Goal: Task Accomplishment & Management: Manage account settings

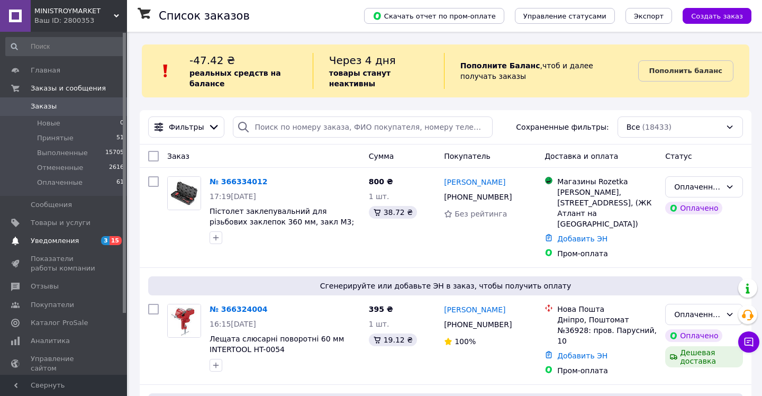
click at [44, 241] on span "Уведомления" at bounding box center [55, 241] width 48 height 10
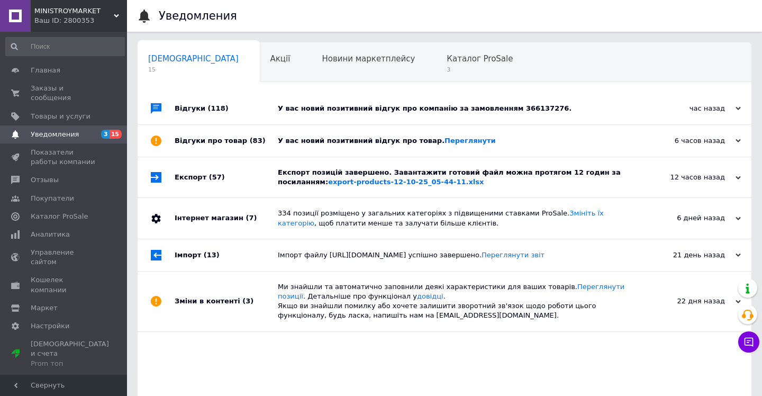
click at [192, 179] on div "Експорт (57)" at bounding box center [226, 177] width 103 height 40
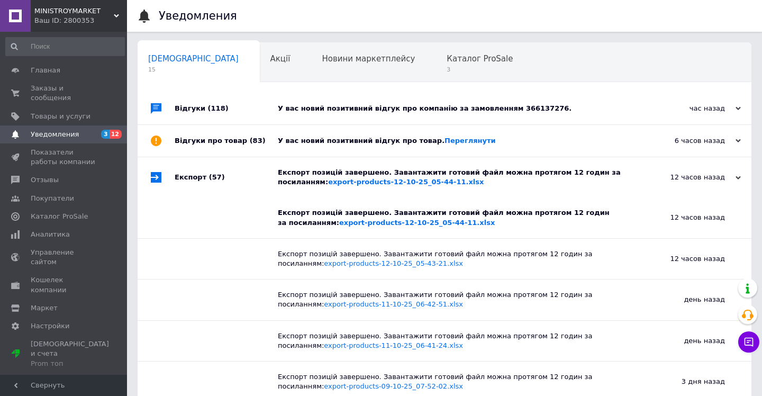
click at [192, 146] on div "Відгуки про товар (83)" at bounding box center [226, 141] width 103 height 32
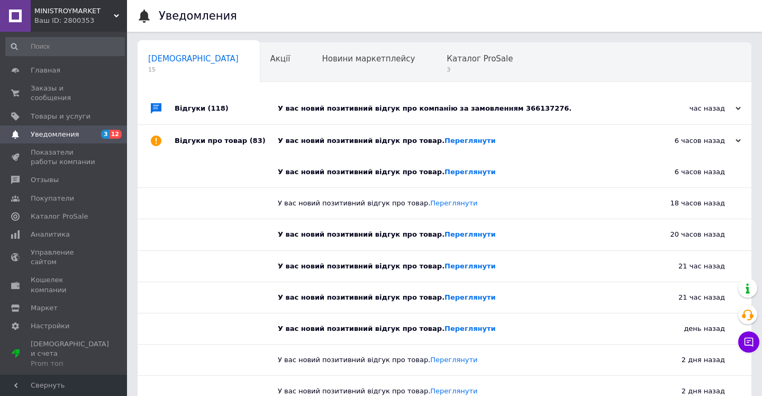
click at [181, 109] on div "Відгуки (118)" at bounding box center [226, 109] width 103 height 32
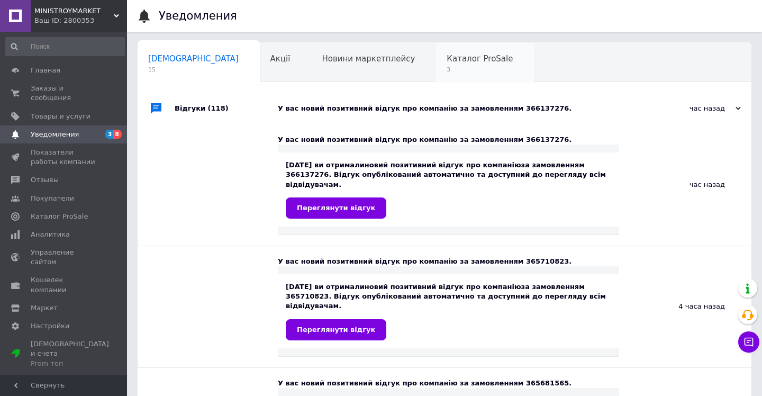
click at [447, 61] on span "Каталог ProSale" at bounding box center [480, 59] width 66 height 10
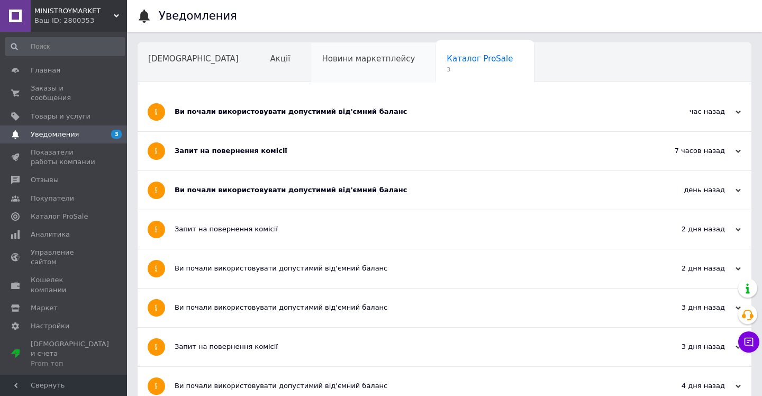
click at [335, 55] on span "Новини маркетплейсу" at bounding box center [368, 59] width 93 height 10
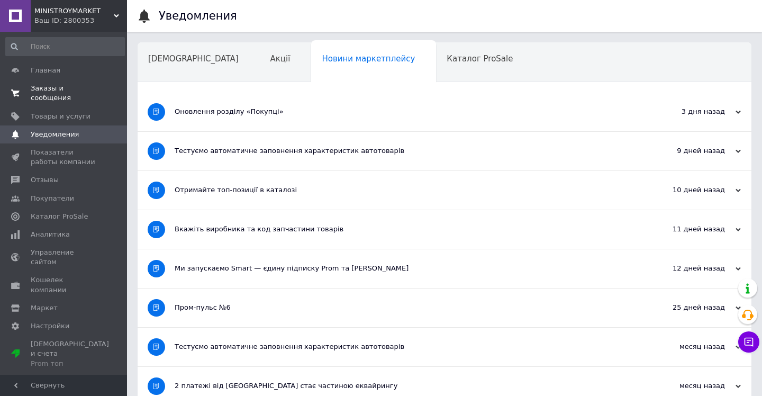
click at [42, 90] on span "Заказы и сообщения" at bounding box center [64, 93] width 67 height 19
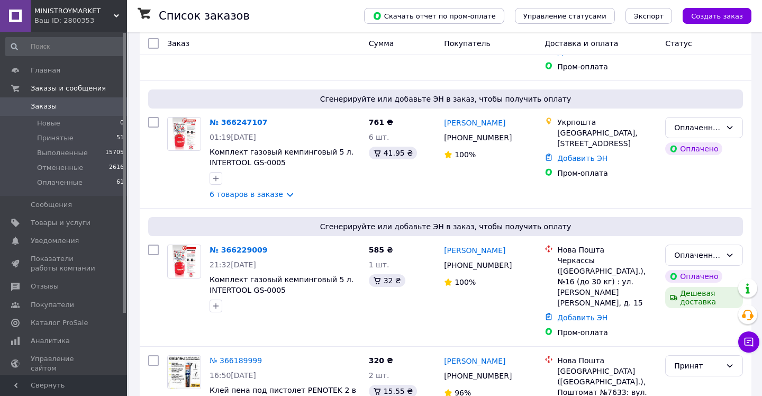
scroll to position [2164, 0]
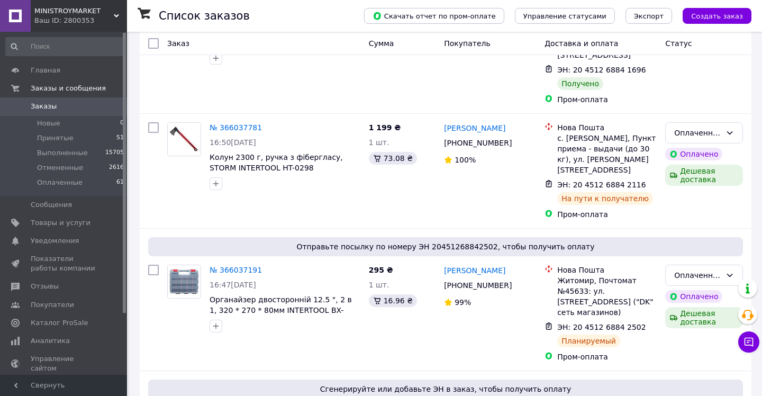
scroll to position [2094, 0]
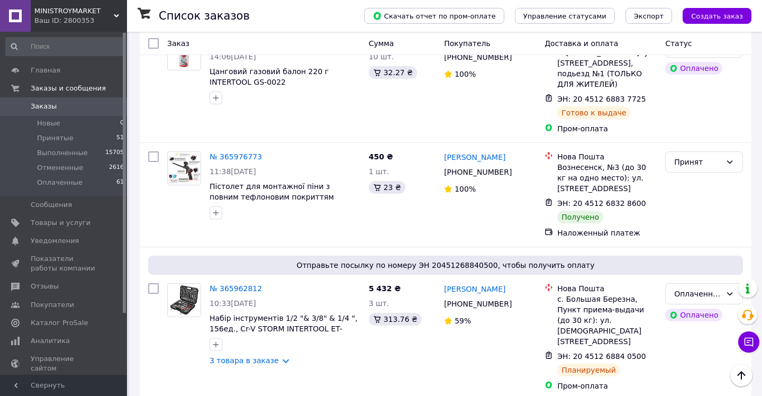
scroll to position [339, 0]
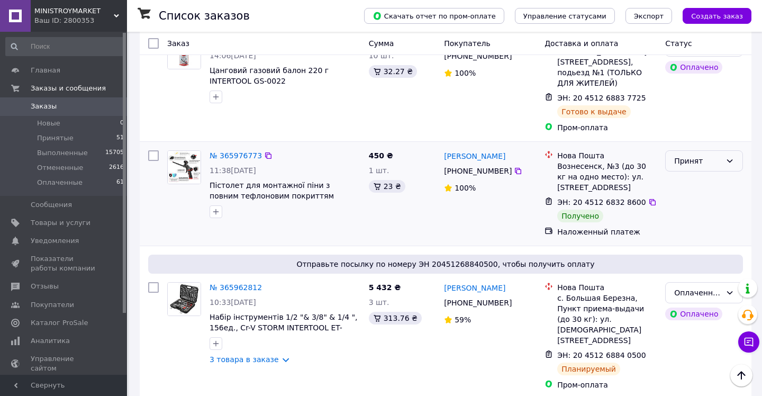
click at [731, 165] on icon at bounding box center [730, 161] width 8 height 8
click at [690, 193] on li "Выполнен" at bounding box center [704, 194] width 77 height 19
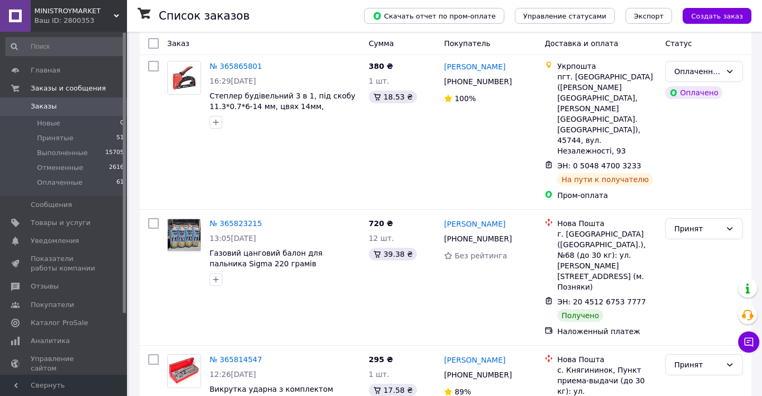
scroll to position [1969, 0]
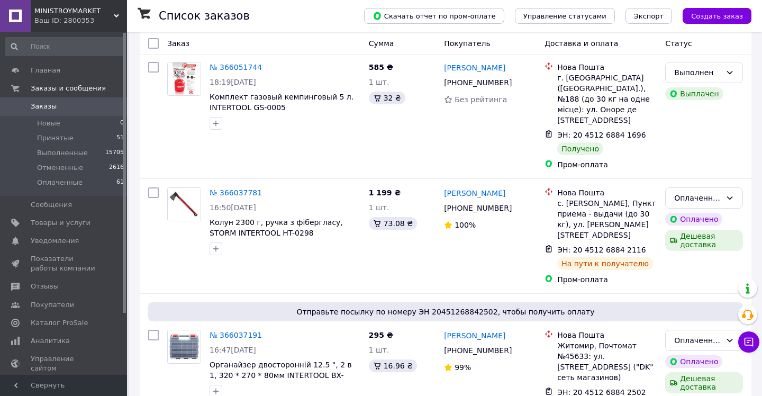
scroll to position [2094, 0]
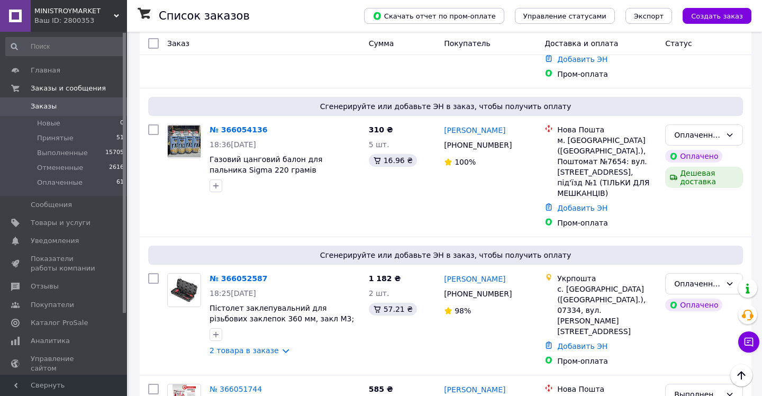
scroll to position [1586, 0]
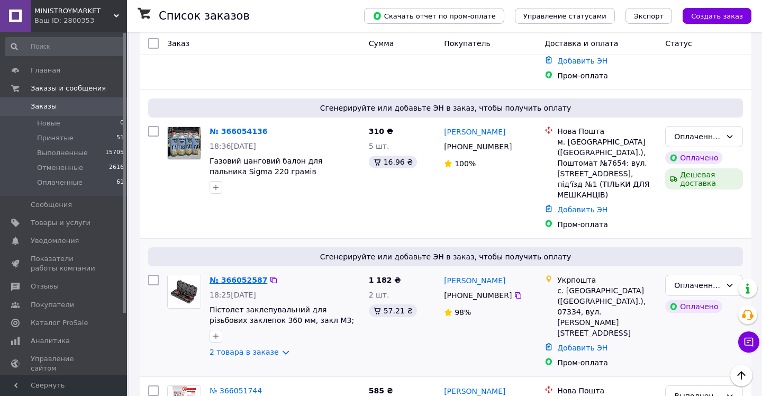
click at [238, 276] on link "№ 366052587" at bounding box center [239, 280] width 58 height 8
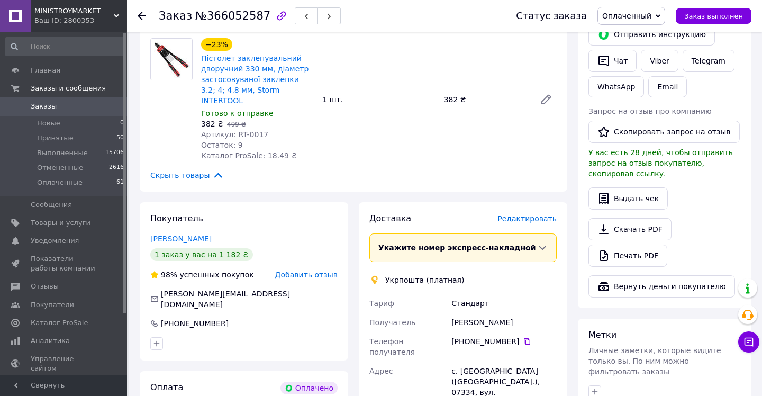
scroll to position [257, 0]
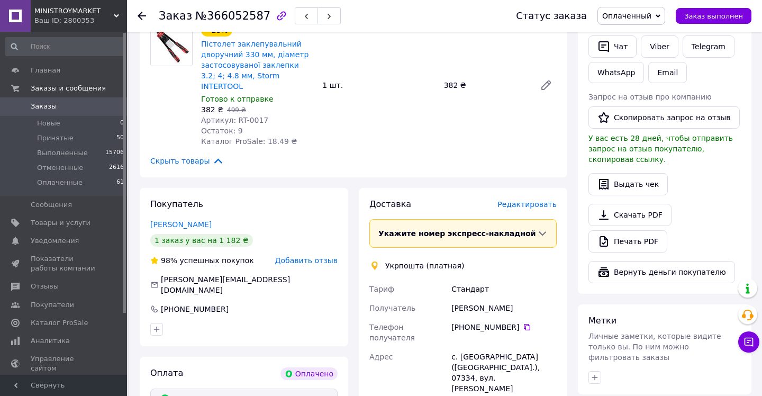
click at [542, 200] on span "Редактировать" at bounding box center [527, 204] width 59 height 8
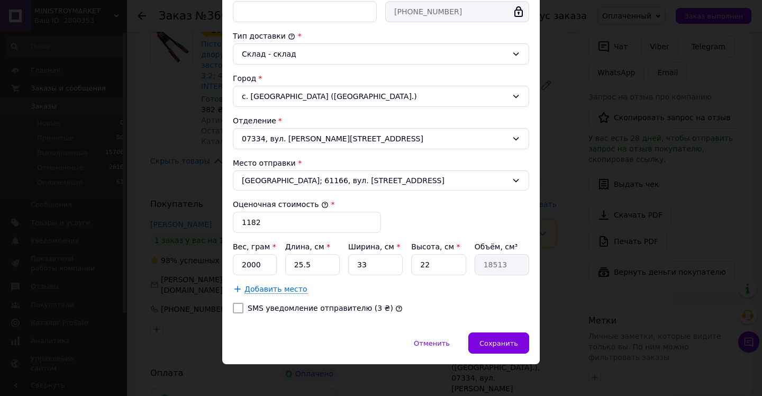
scroll to position [266, 0]
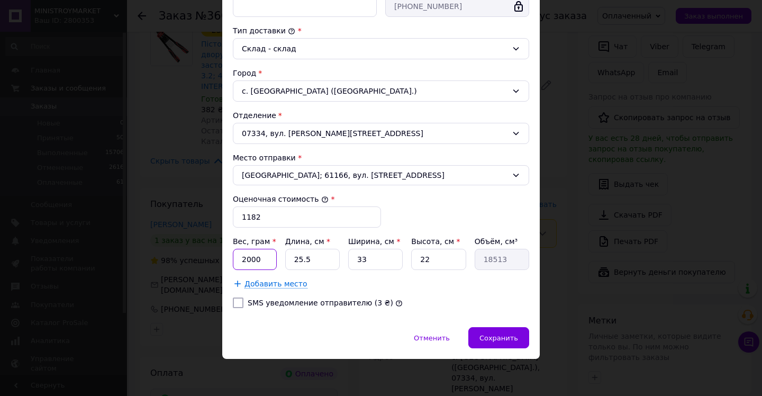
click at [263, 260] on input "2000" at bounding box center [255, 259] width 44 height 21
type input "2"
type input "3000"
click at [316, 260] on input "25.5" at bounding box center [312, 259] width 55 height 21
type input "25."
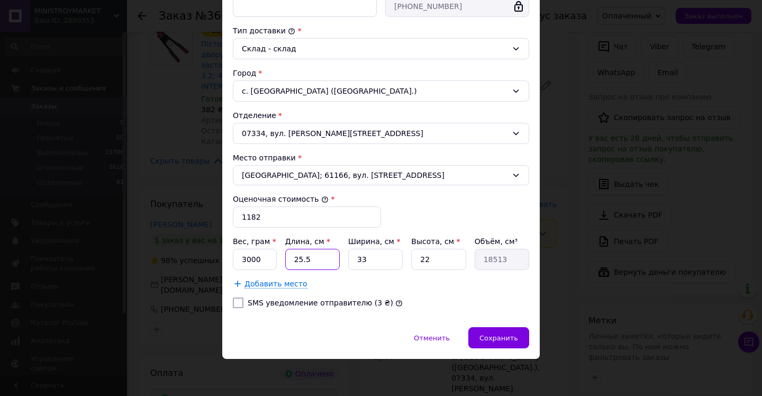
type input "18150"
type input "2"
type input "1452"
type input "4"
type input "2904"
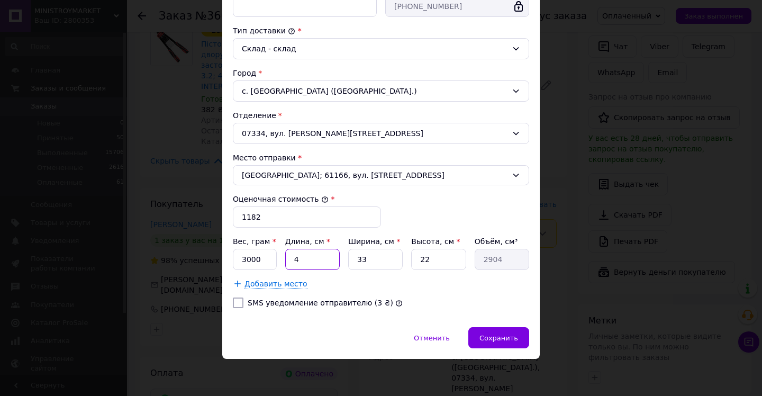
type input "42"
type input "30492"
type input "42"
click at [366, 263] on input "33" at bounding box center [375, 259] width 55 height 21
type input "3"
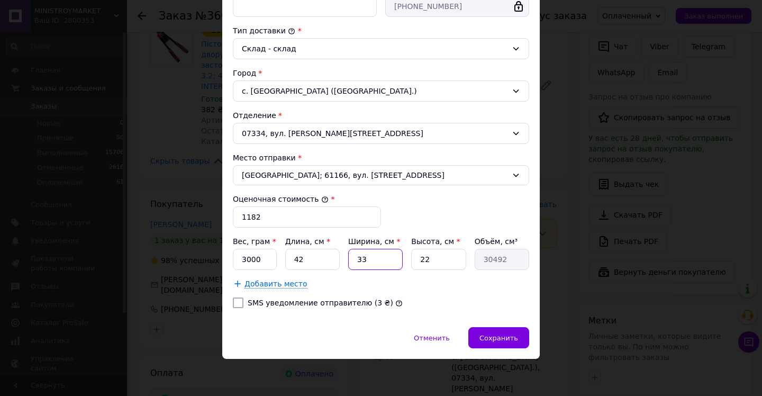
type input "2772"
type input "1"
type input "924"
type input "18"
type input "16632"
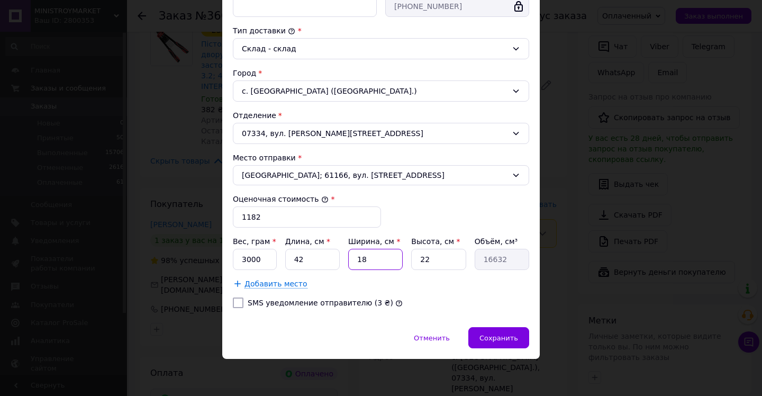
type input "18"
click at [434, 257] on input "22" at bounding box center [438, 259] width 55 height 21
type input "2"
type input "1512"
type input "1"
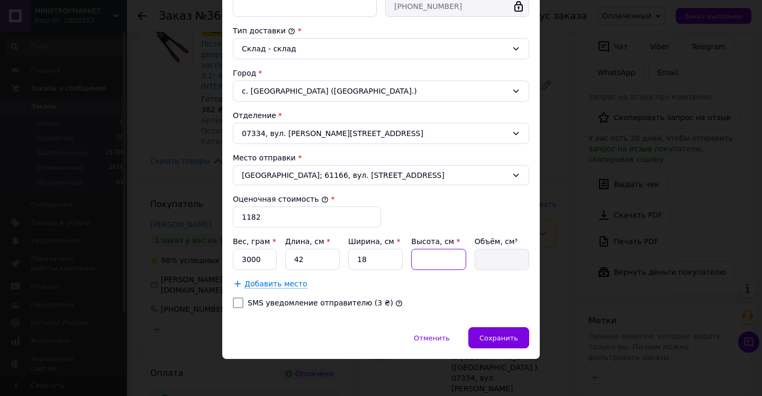
type input "756"
type input "15"
type input "11340"
type input "1"
type input "756"
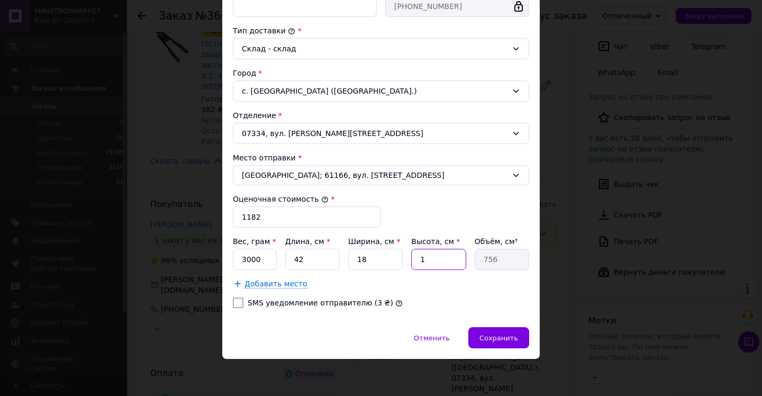
type input "14"
type input "10584"
type input "14"
click at [502, 341] on span "Сохранить" at bounding box center [499, 338] width 39 height 8
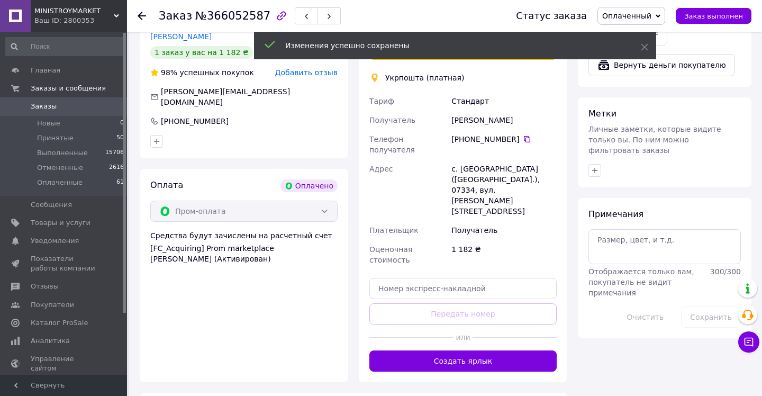
scroll to position [446, 0]
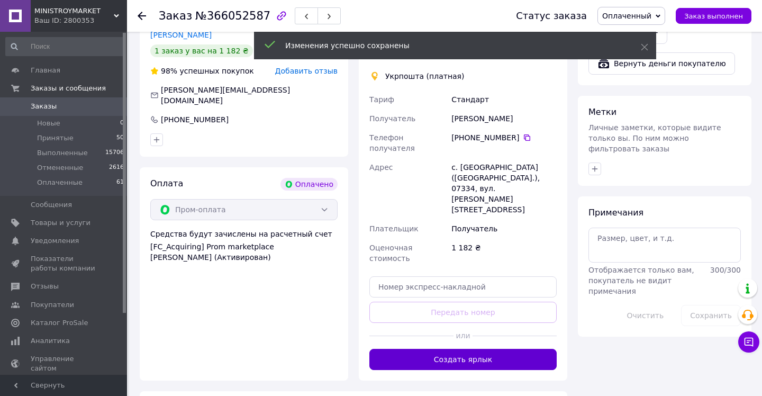
click at [463, 349] on button "Создать ярлык" at bounding box center [463, 359] width 187 height 21
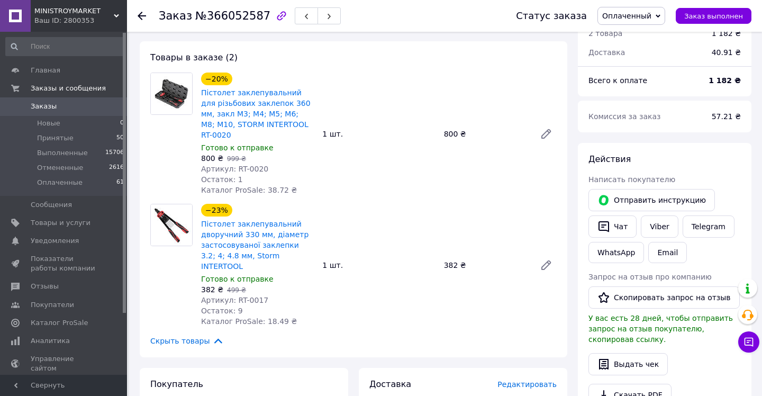
scroll to position [0, 0]
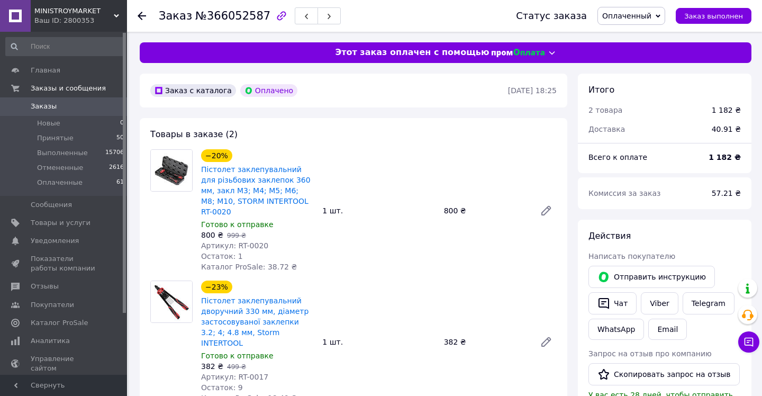
click at [141, 16] on icon at bounding box center [142, 16] width 8 height 8
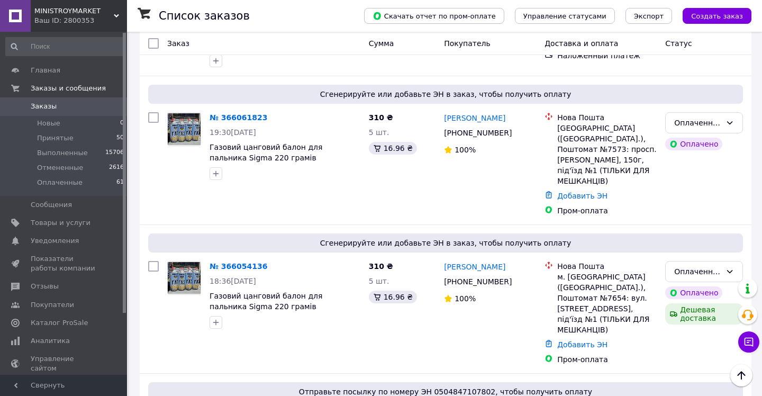
scroll to position [1448, 0]
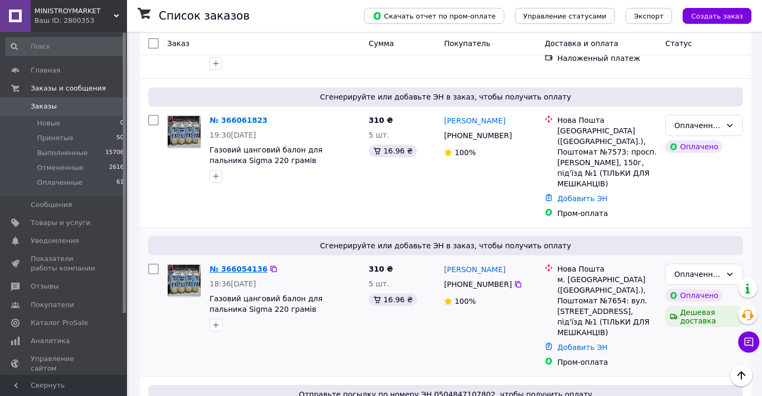
click at [236, 265] on link "№ 366054136" at bounding box center [239, 269] width 58 height 8
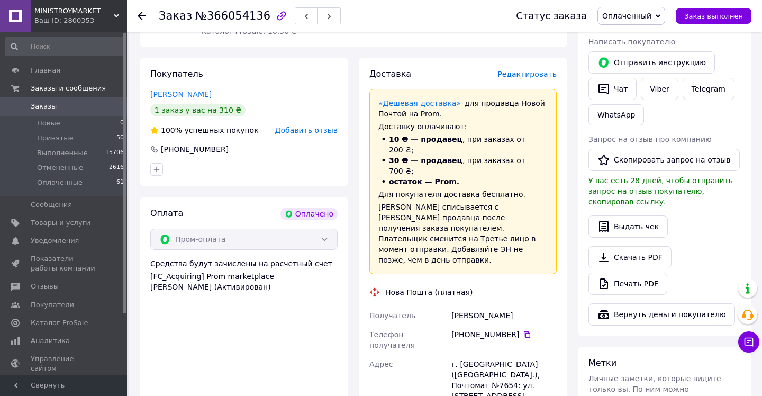
scroll to position [205, 0]
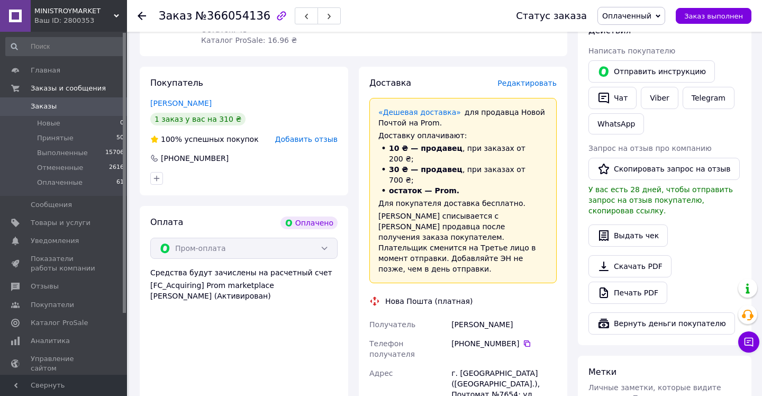
click at [534, 79] on span "Редактировать" at bounding box center [527, 83] width 59 height 8
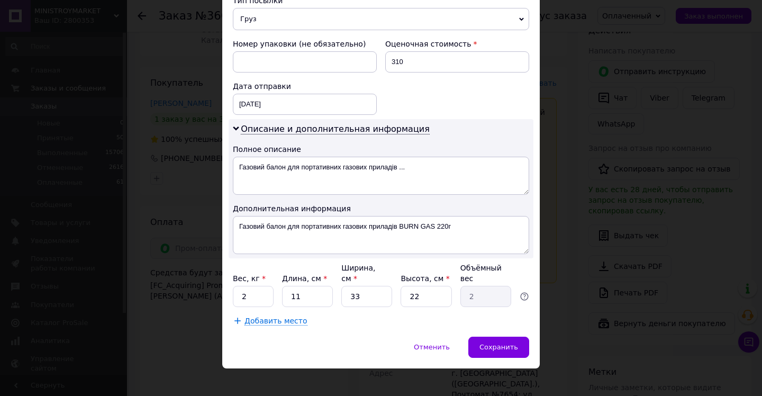
scroll to position [458, 0]
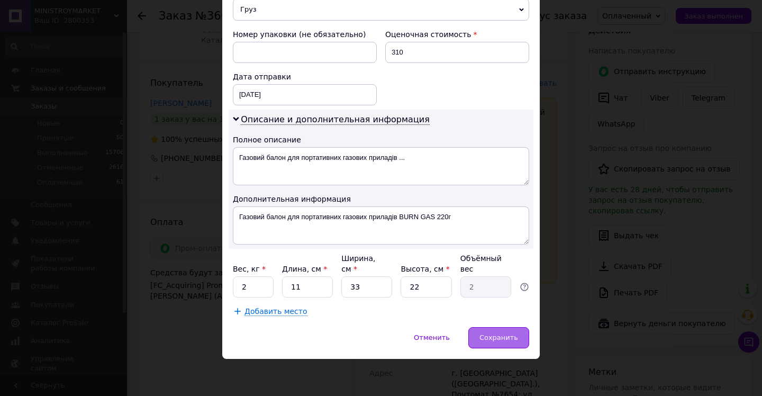
click at [513, 339] on span "Сохранить" at bounding box center [499, 338] width 39 height 8
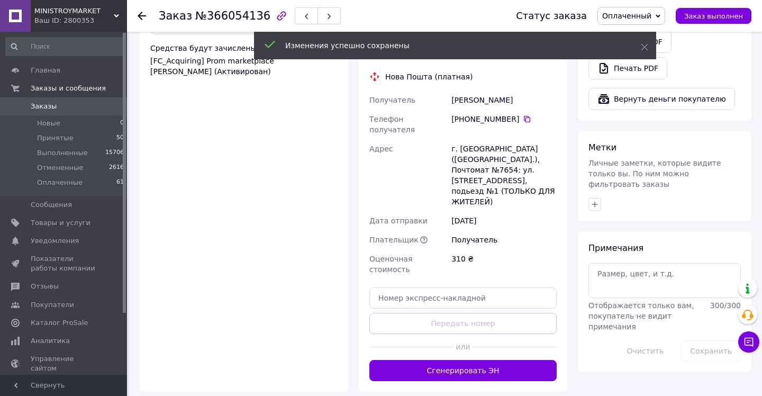
scroll to position [433, 0]
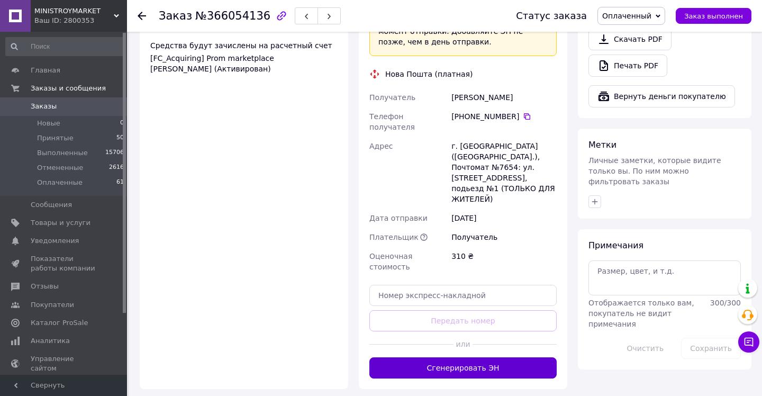
click at [458, 357] on button "Сгенерировать ЭН" at bounding box center [463, 367] width 187 height 21
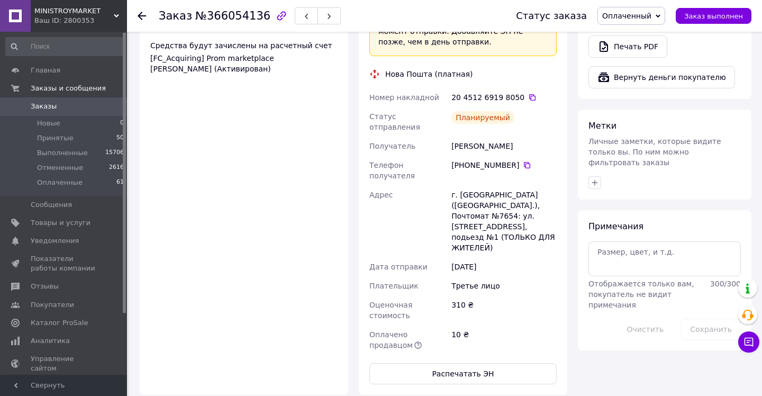
scroll to position [0, 0]
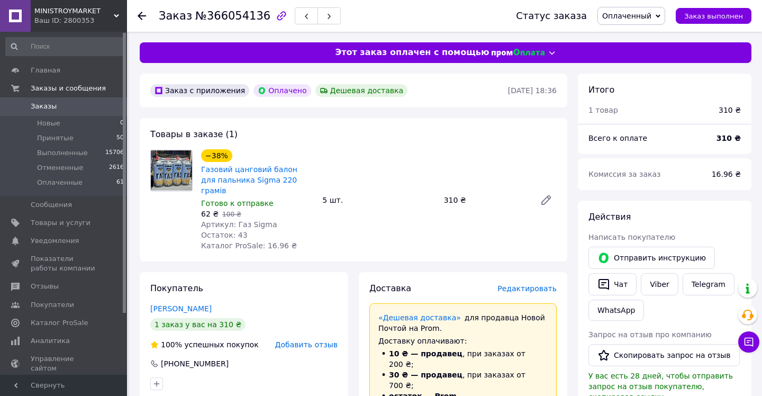
click at [140, 16] on icon at bounding box center [142, 16] width 8 height 8
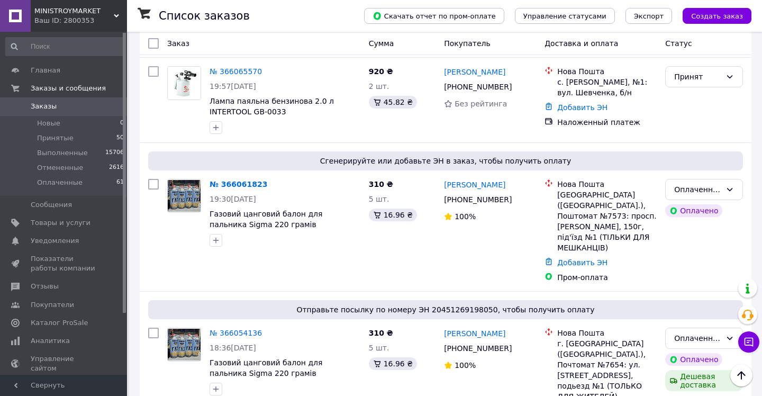
scroll to position [1390, 0]
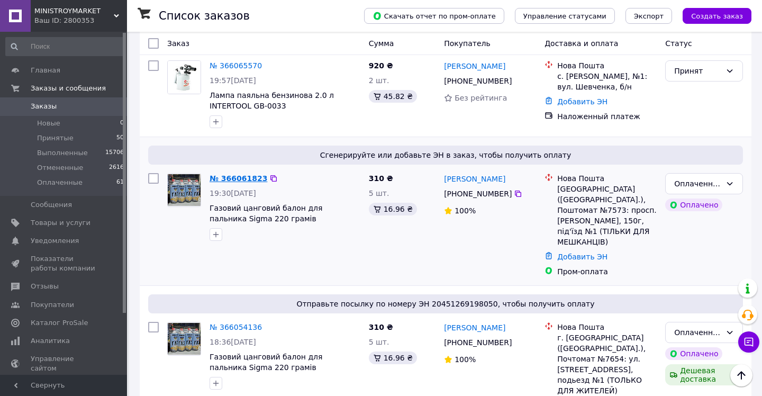
click at [245, 174] on link "№ 366061823" at bounding box center [239, 178] width 58 height 8
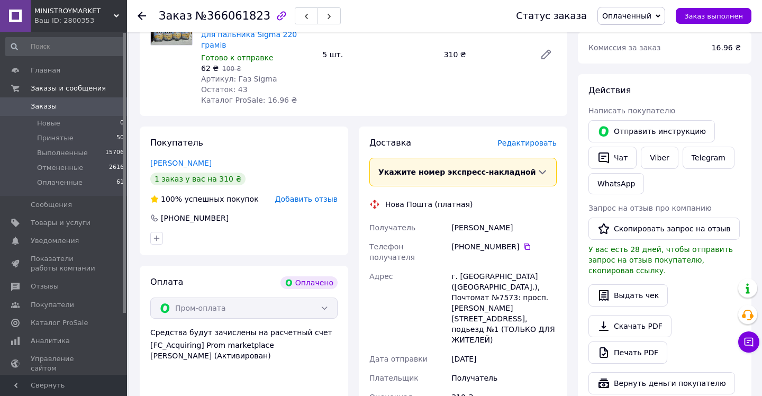
scroll to position [116, 0]
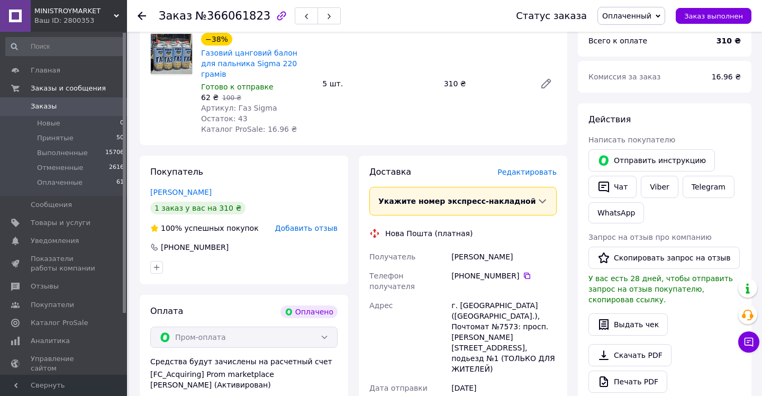
click at [543, 168] on span "Редактировать" at bounding box center [527, 172] width 59 height 8
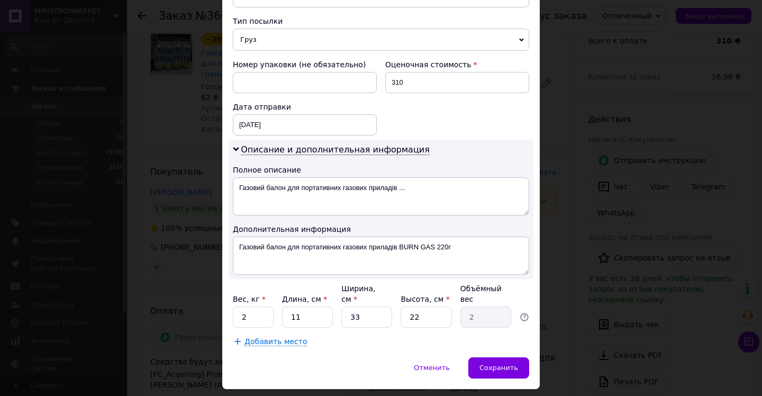
scroll to position [458, 0]
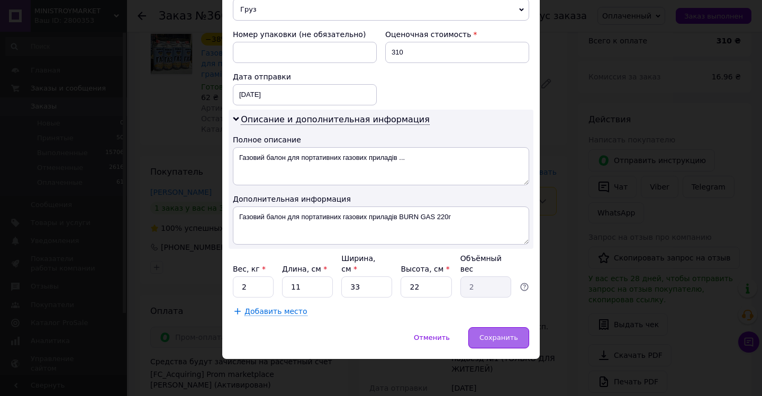
click at [503, 340] on span "Сохранить" at bounding box center [499, 338] width 39 height 8
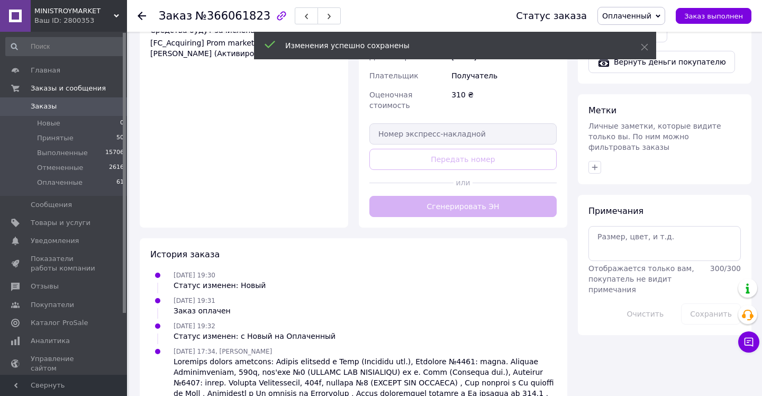
scroll to position [482, 0]
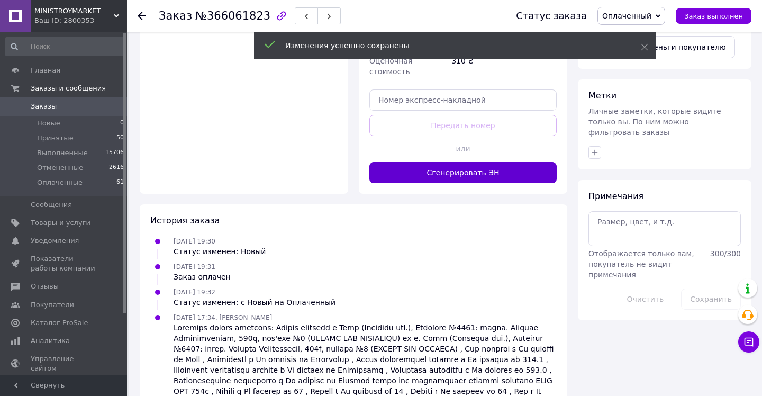
click at [466, 162] on button "Сгенерировать ЭН" at bounding box center [463, 172] width 187 height 21
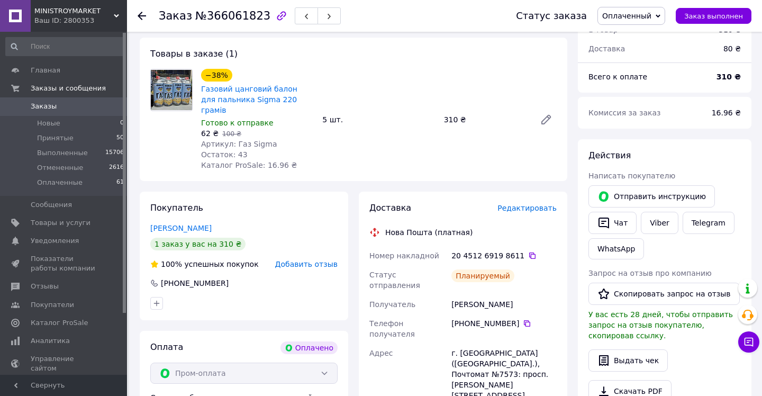
scroll to position [0, 0]
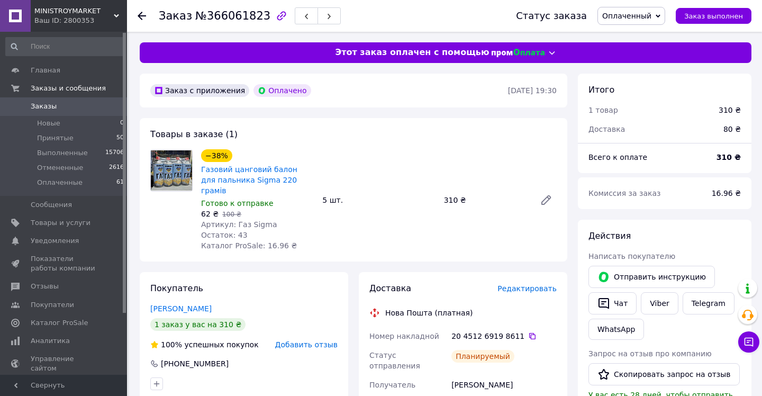
click at [140, 16] on icon at bounding box center [142, 16] width 8 height 8
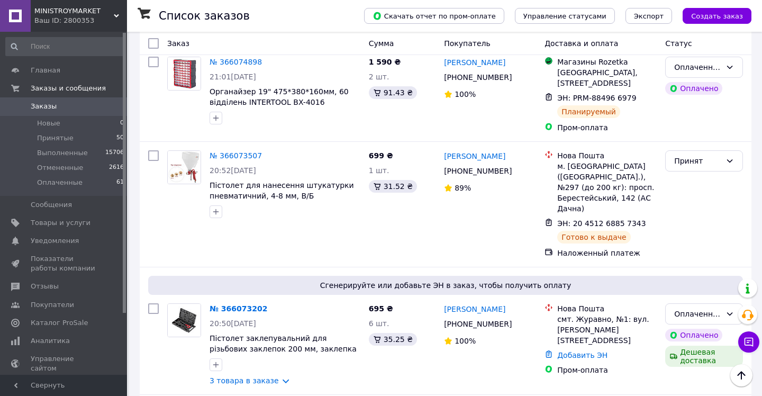
scroll to position [940, 0]
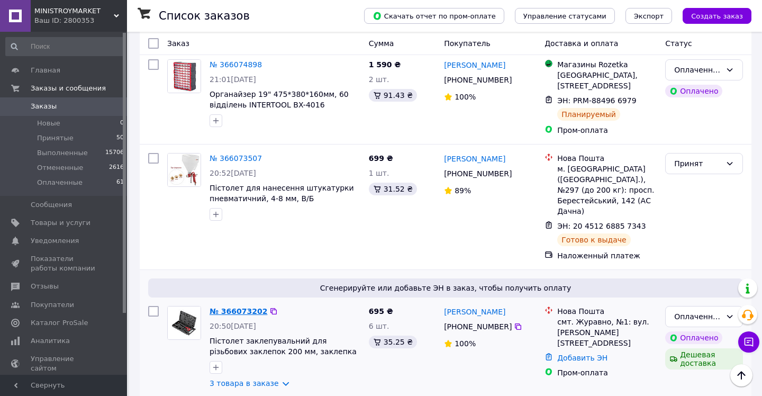
click at [242, 307] on link "№ 366073202" at bounding box center [239, 311] width 58 height 8
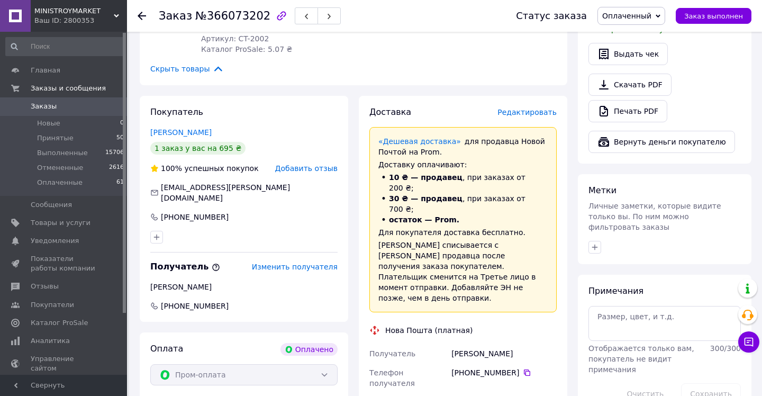
scroll to position [408, 0]
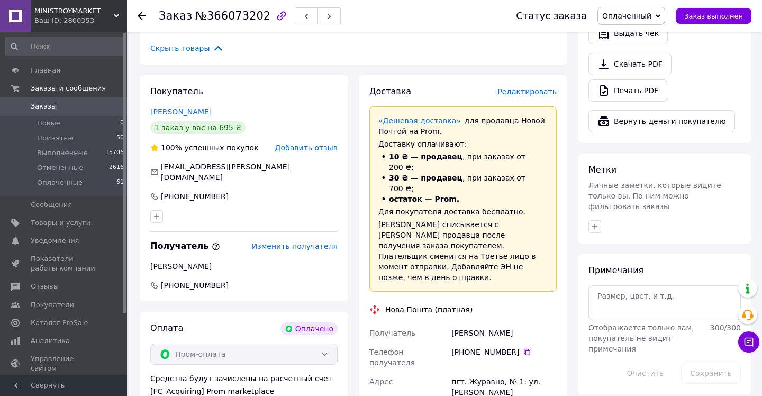
click at [544, 87] on span "Редактировать" at bounding box center [527, 91] width 59 height 8
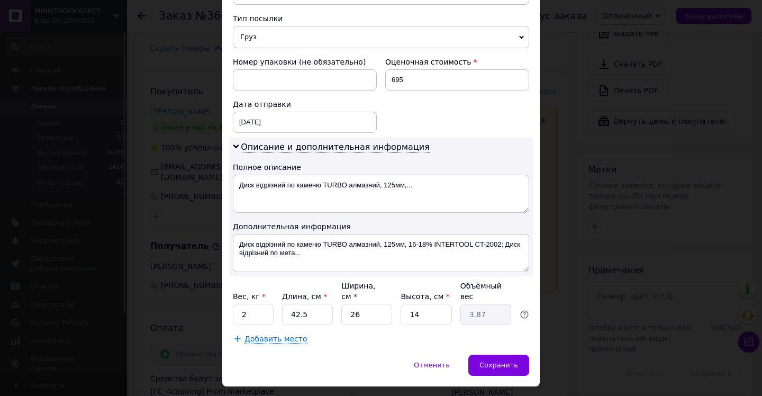
scroll to position [423, 0]
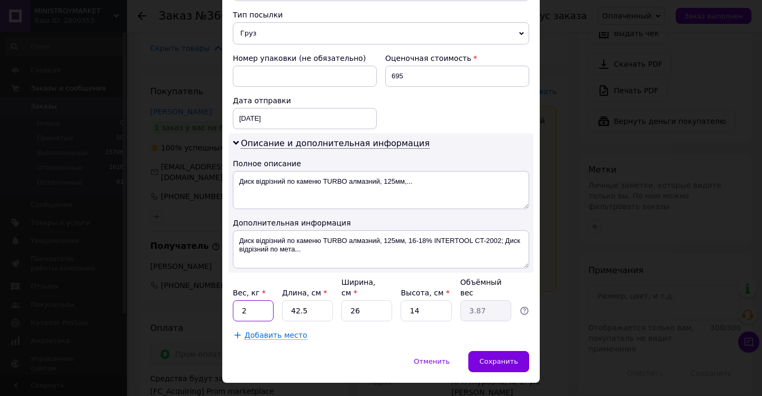
click at [254, 311] on input "2" at bounding box center [253, 310] width 41 height 21
type input "3"
click at [317, 313] on input "42.5" at bounding box center [307, 310] width 51 height 21
type input "42."
type input "3.82"
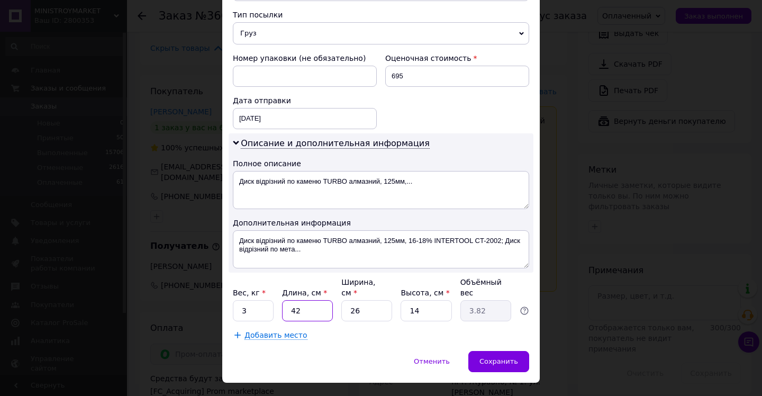
type input "4"
type input "0.36"
type input "45"
type input "4.1"
type input "45"
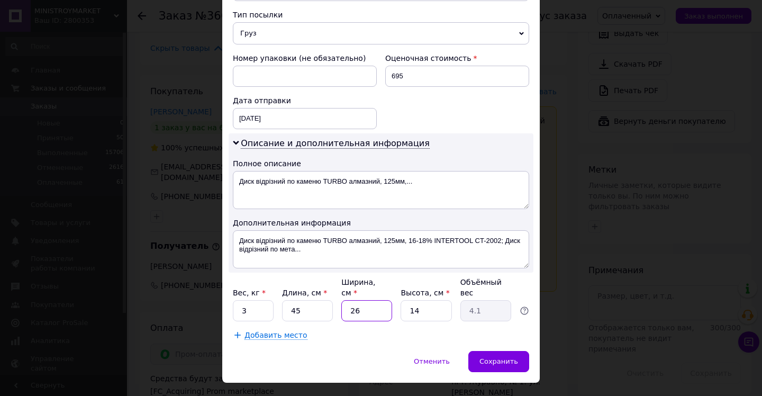
click at [360, 309] on input "26" at bounding box center [366, 310] width 51 height 21
type input "2"
type input "0.32"
type input "20"
type input "3.15"
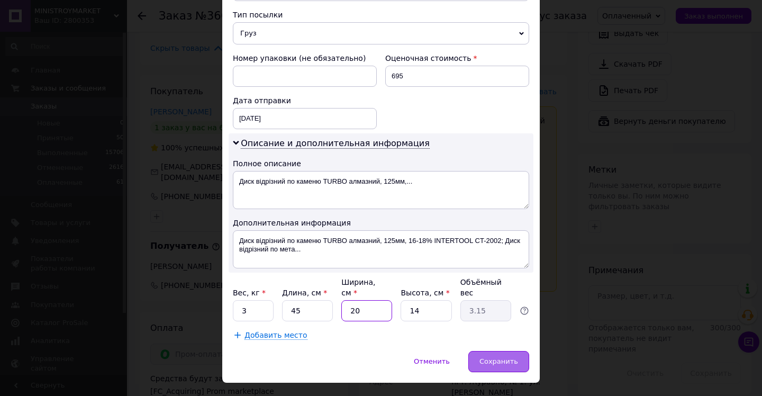
type input "20"
click at [506, 365] on span "Сохранить" at bounding box center [499, 361] width 39 height 8
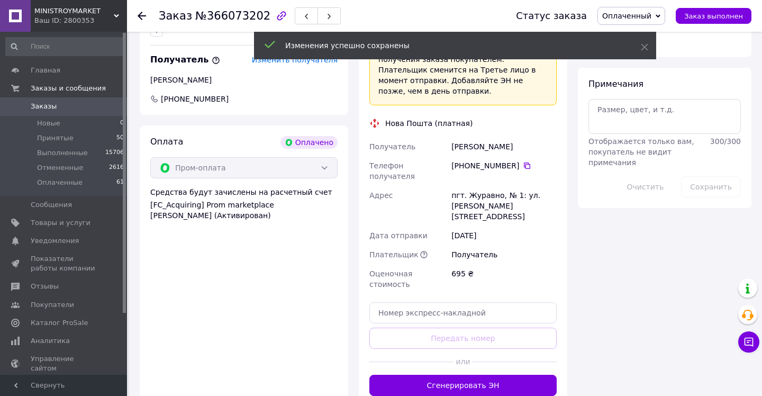
scroll to position [599, 0]
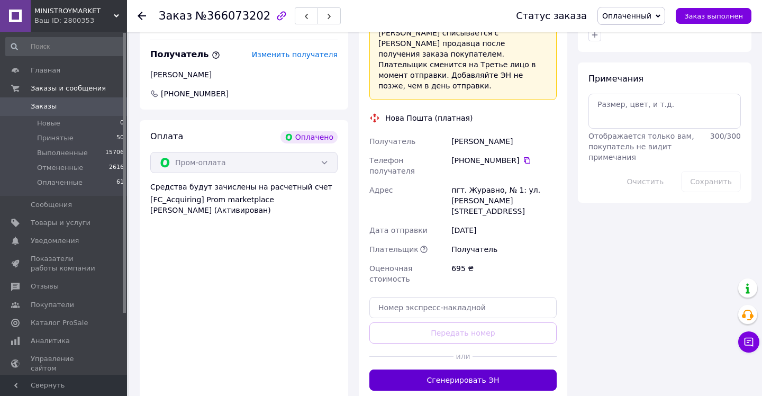
click at [464, 370] on button "Сгенерировать ЭН" at bounding box center [463, 380] width 187 height 21
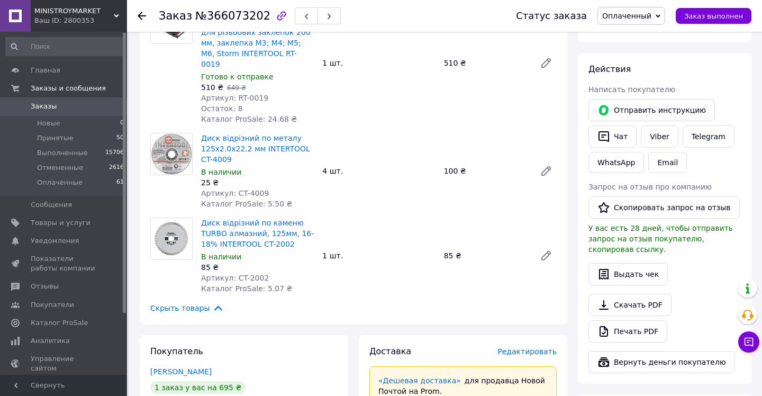
scroll to position [0, 0]
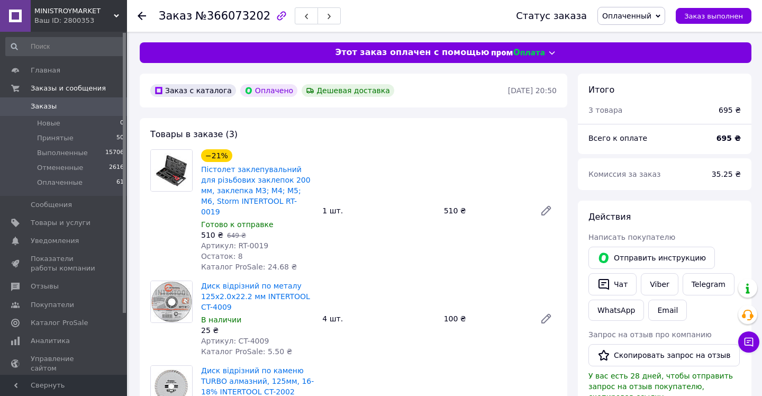
click at [140, 16] on use at bounding box center [142, 16] width 8 height 8
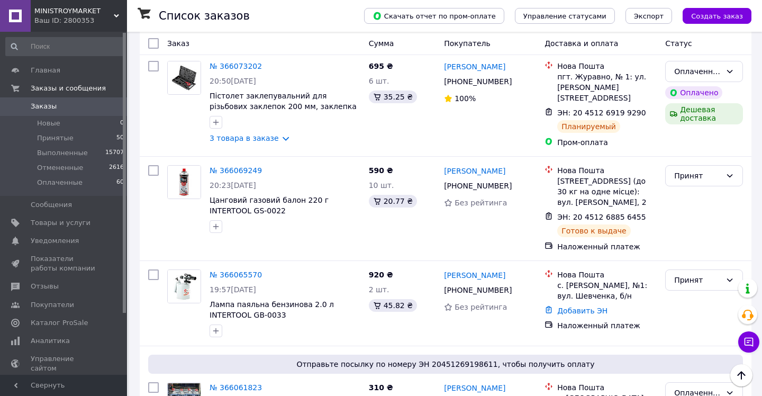
scroll to position [1187, 0]
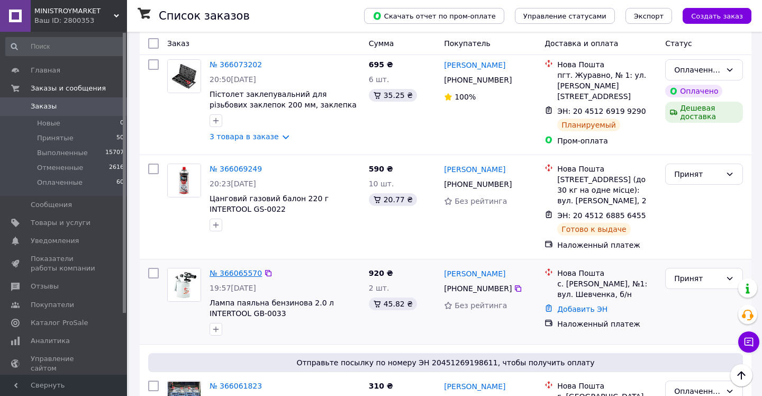
click at [241, 269] on link "№ 366065570" at bounding box center [236, 273] width 52 height 8
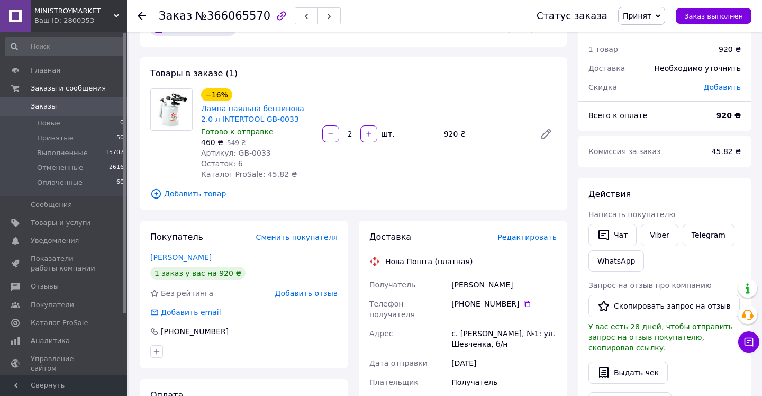
scroll to position [11, 0]
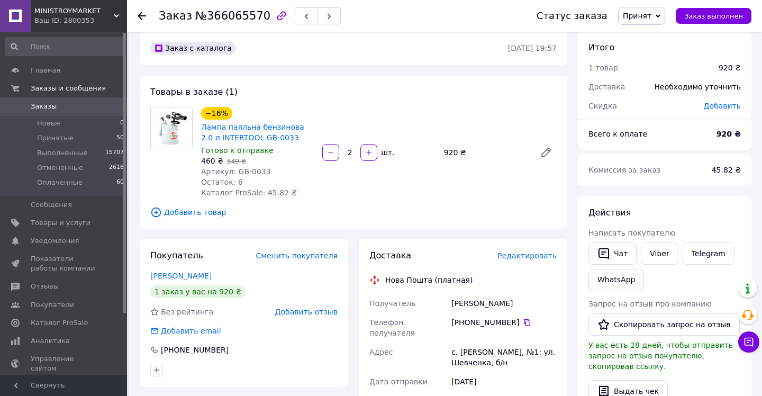
click at [552, 255] on span "Редактировать" at bounding box center [527, 255] width 59 height 8
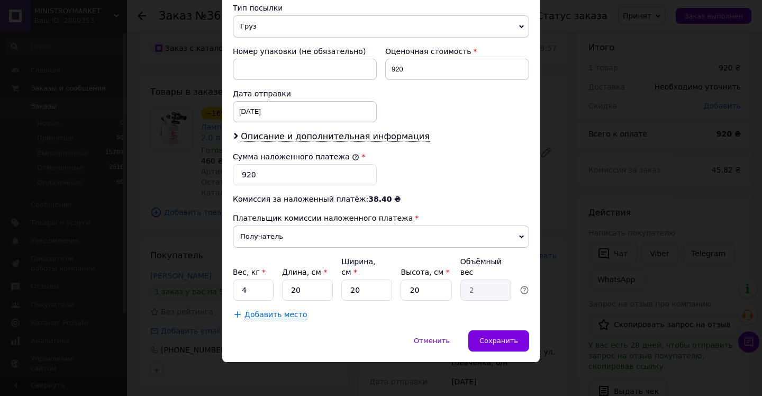
scroll to position [433, 0]
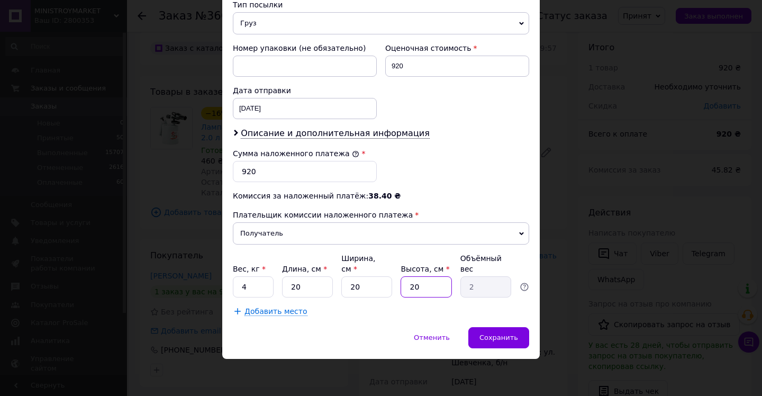
click at [420, 290] on input "20" at bounding box center [426, 286] width 51 height 21
type input "2"
type input "0.2"
type input "4"
type input "0.4"
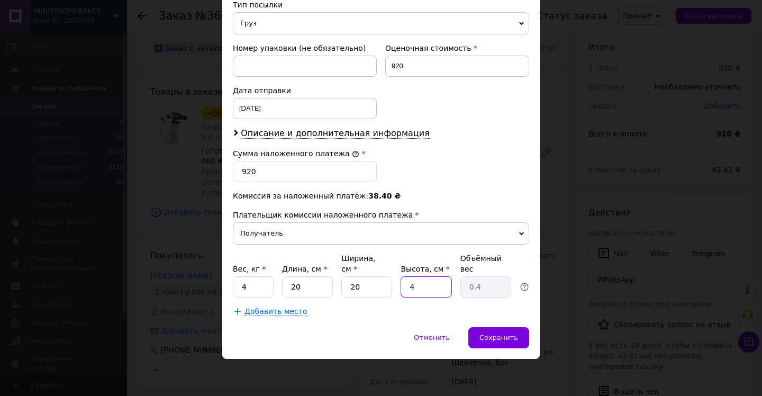
type input "40"
type input "4"
type input "40"
click at [506, 338] on span "Сохранить" at bounding box center [499, 338] width 39 height 8
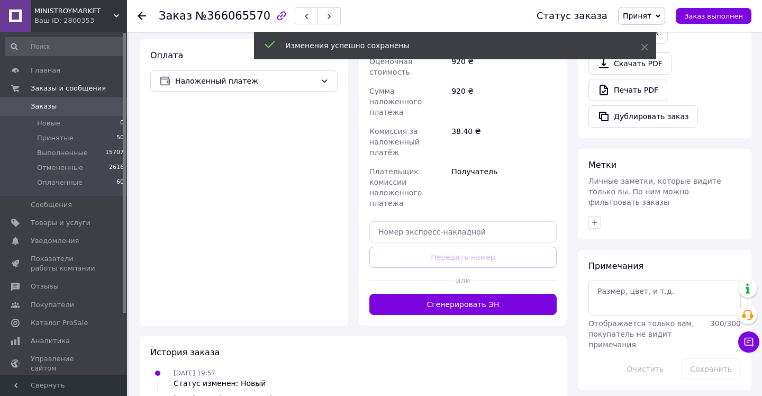
scroll to position [375, 0]
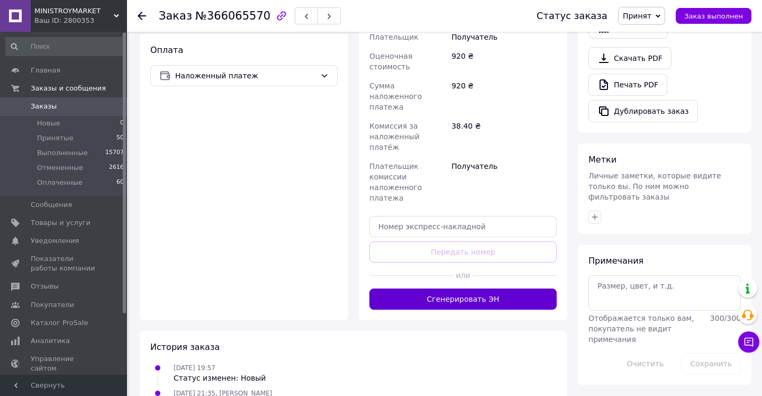
click at [463, 289] on button "Сгенерировать ЭН" at bounding box center [463, 299] width 187 height 21
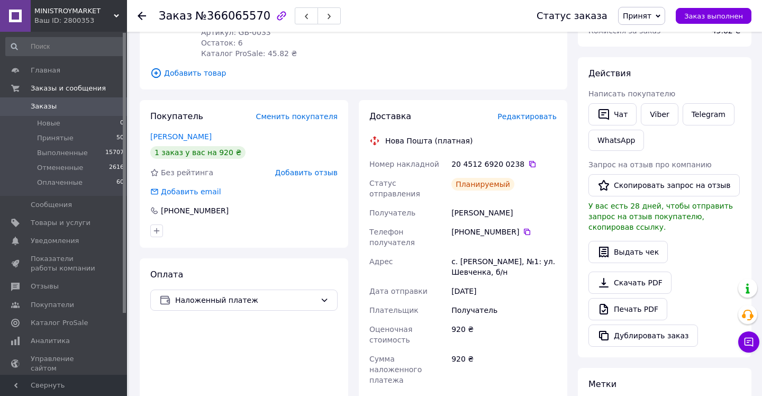
scroll to position [149, 0]
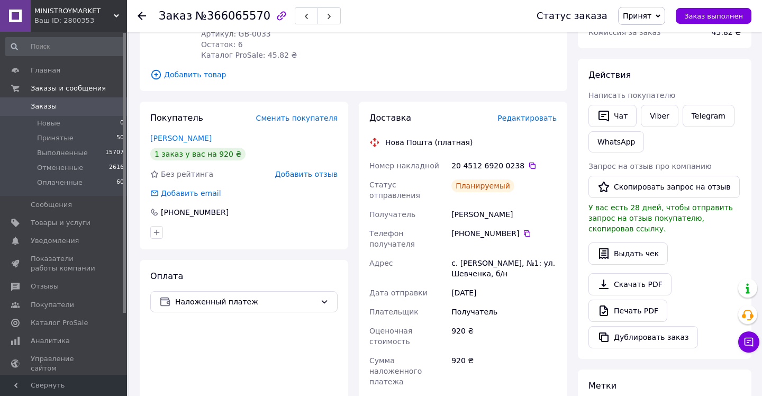
click at [139, 16] on use at bounding box center [142, 16] width 8 height 8
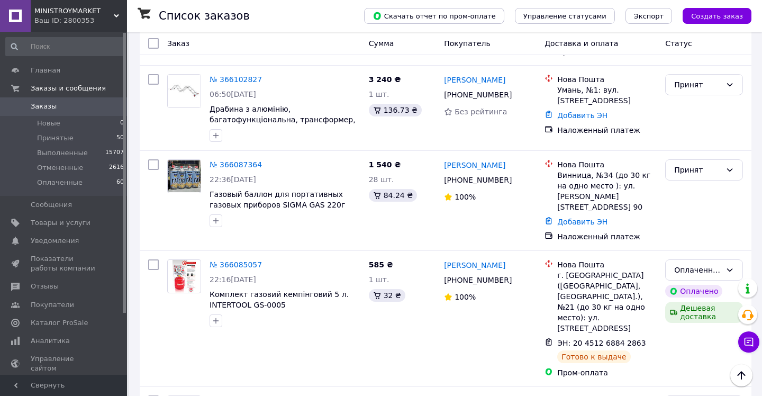
scroll to position [605, 0]
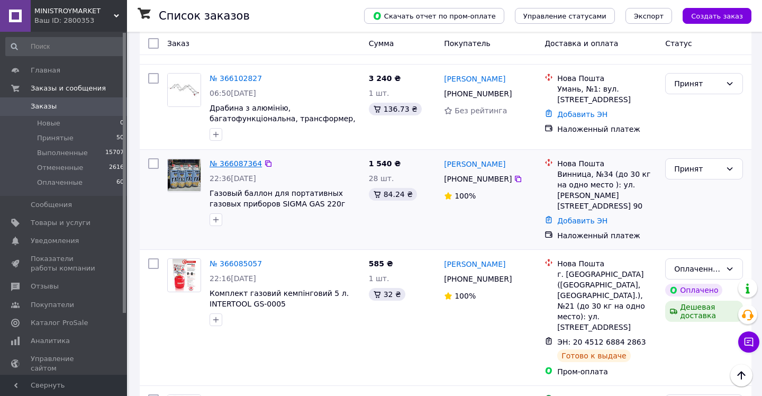
click at [237, 159] on link "№ 366087364" at bounding box center [236, 163] width 52 height 8
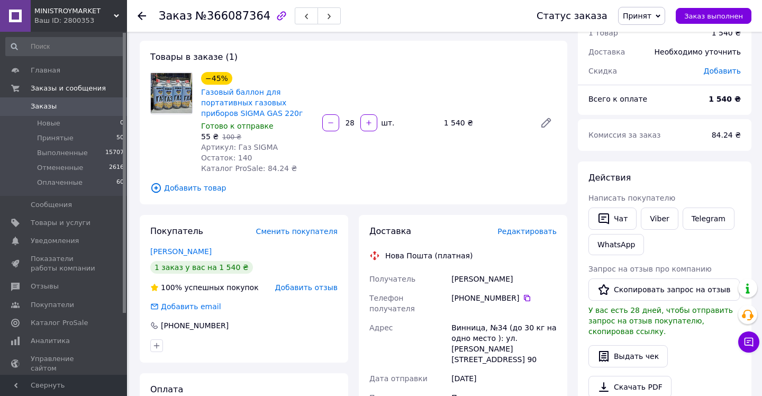
scroll to position [37, 0]
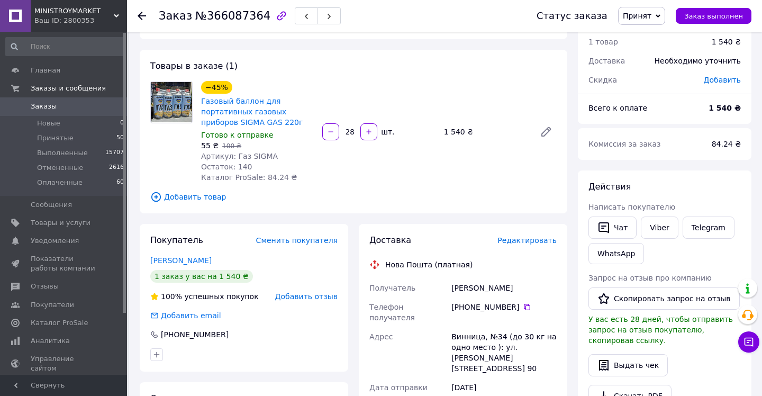
click at [538, 236] on span "Редактировать" at bounding box center [527, 240] width 59 height 8
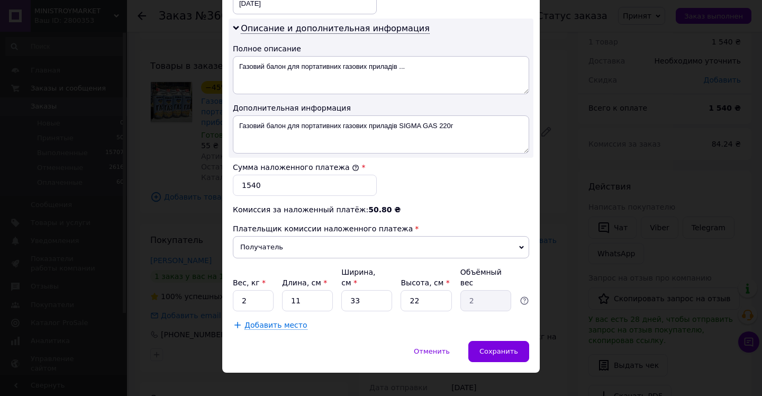
scroll to position [552, 0]
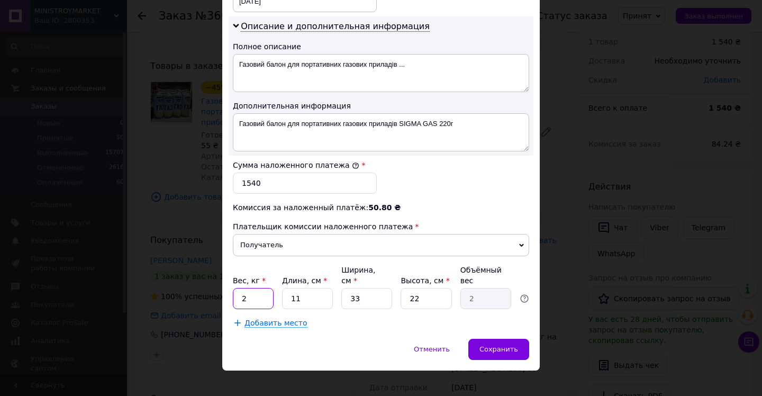
click at [252, 288] on input "2" at bounding box center [253, 298] width 41 height 21
type input "9"
click at [310, 288] on input "11" at bounding box center [307, 298] width 51 height 21
type input "1"
type input "0.18"
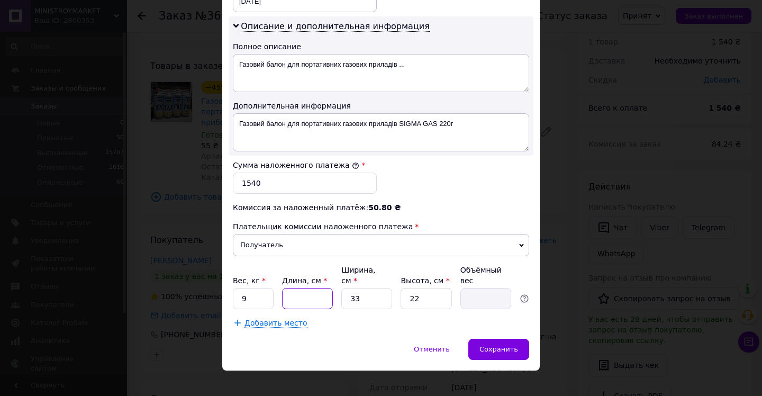
type input "5"
type input "0.91"
type input "50"
type input "9.07"
type input "50"
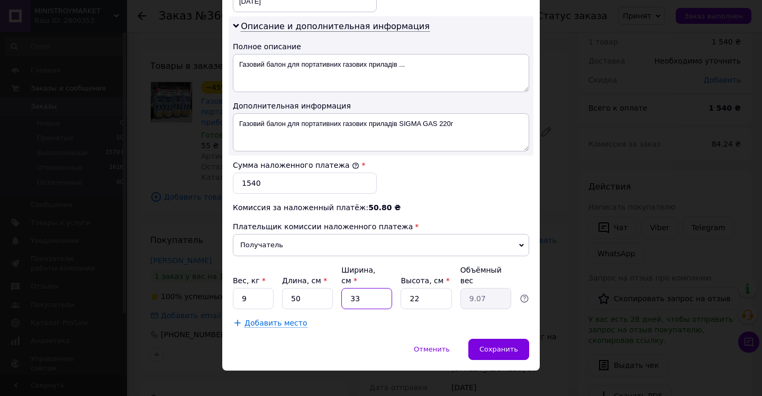
click at [365, 290] on input "33" at bounding box center [366, 298] width 51 height 21
type input "3"
type input "0.83"
type input "30"
type input "8.25"
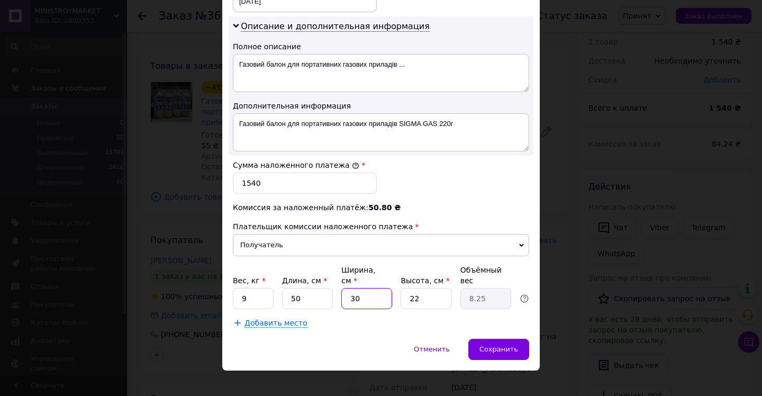
type input "30"
click at [421, 289] on input "22" at bounding box center [426, 298] width 51 height 21
type input "2"
type input "0.75"
type input "25"
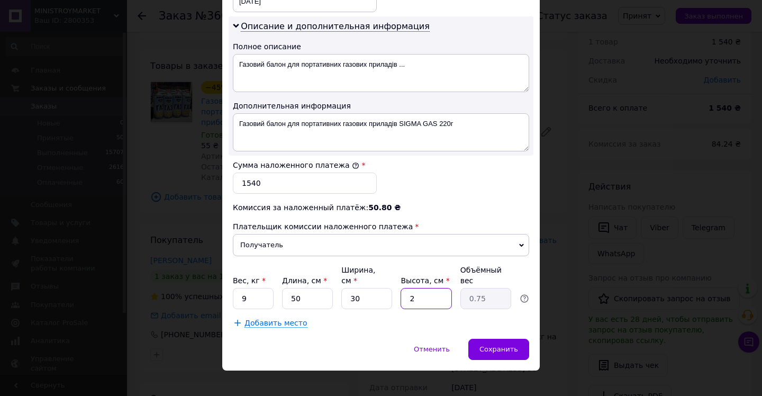
type input "9.38"
type input "25"
click at [503, 345] on span "Сохранить" at bounding box center [499, 349] width 39 height 8
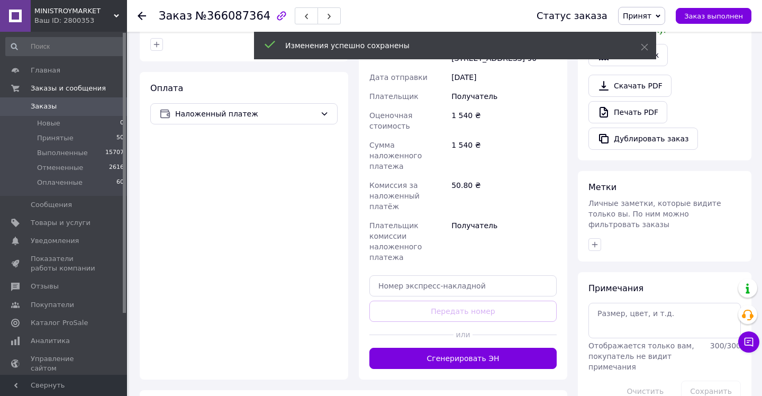
scroll to position [352, 0]
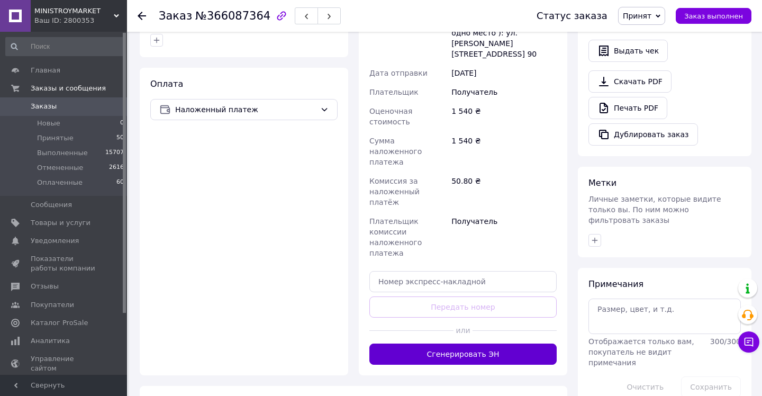
click at [462, 344] on button "Сгенерировать ЭН" at bounding box center [463, 354] width 187 height 21
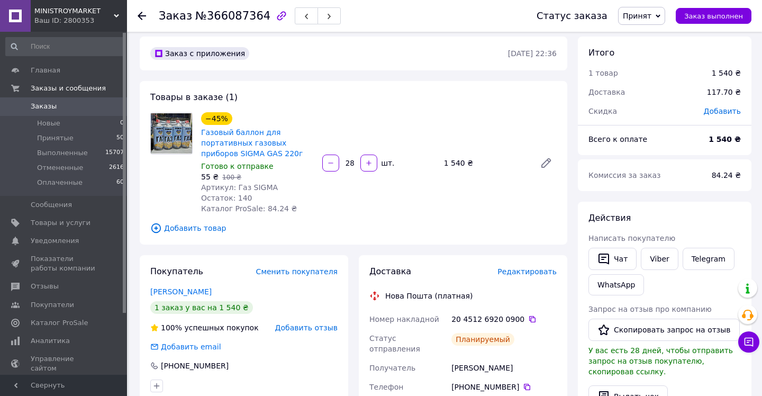
scroll to position [0, 0]
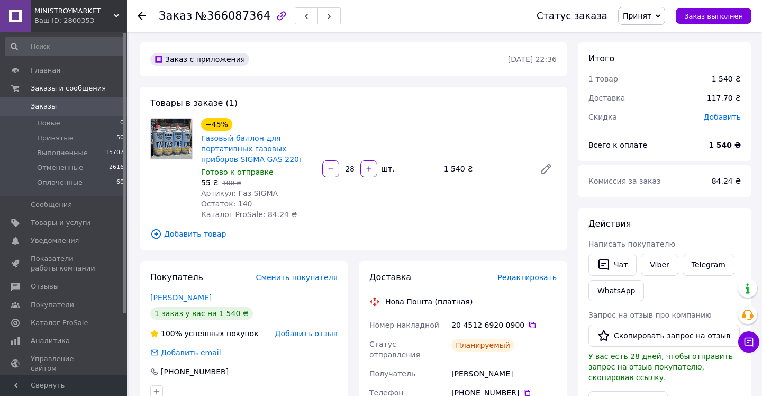
click at [139, 17] on icon at bounding box center [142, 16] width 8 height 8
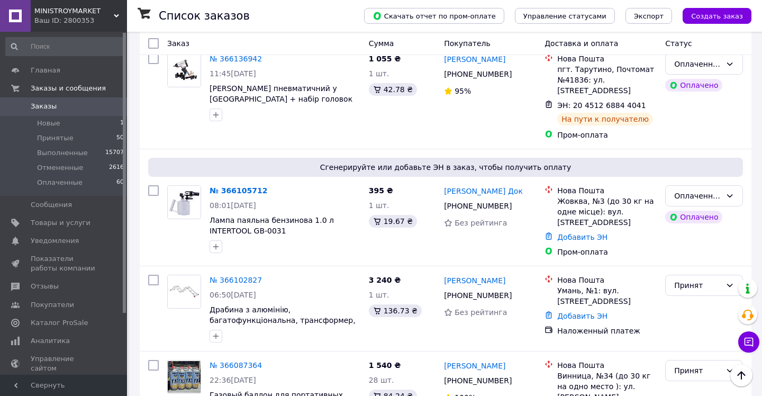
scroll to position [518, 0]
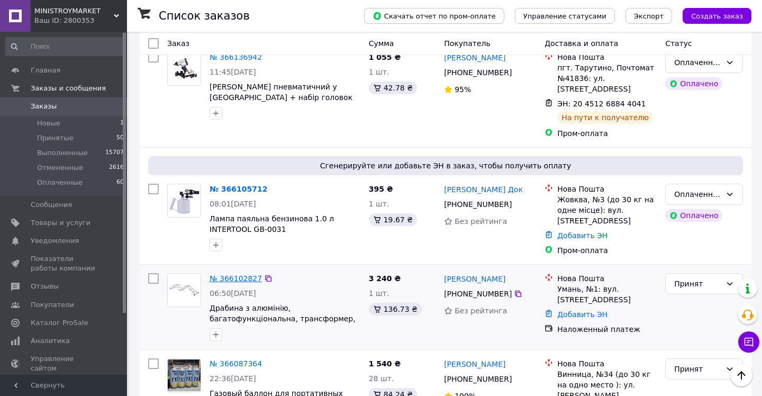
click at [235, 274] on link "№ 366102827" at bounding box center [236, 278] width 52 height 8
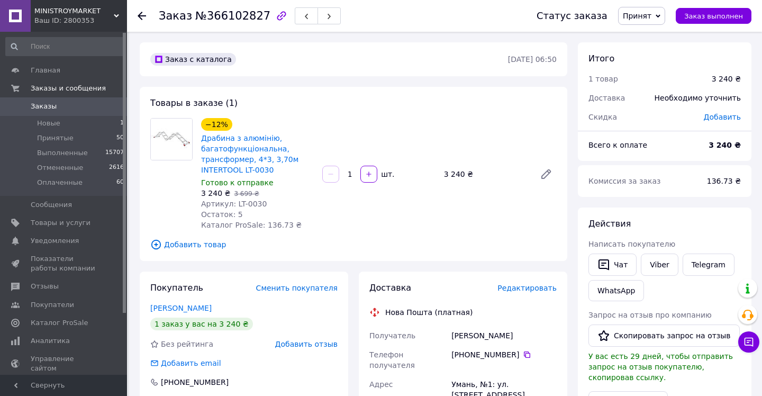
click at [537, 289] on span "Редактировать" at bounding box center [527, 288] width 59 height 8
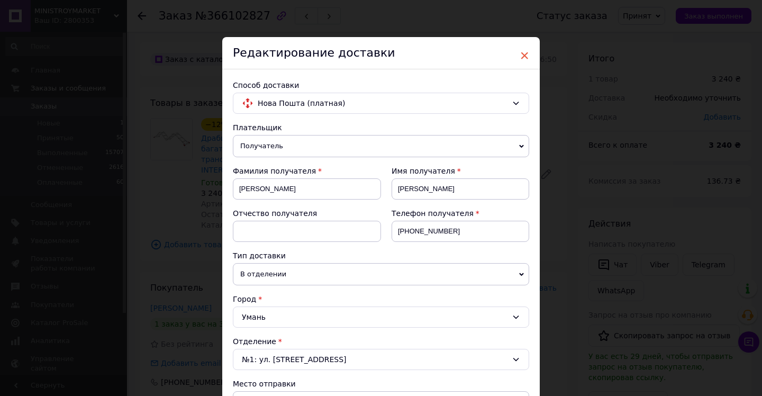
click at [524, 55] on span "×" at bounding box center [525, 56] width 10 height 18
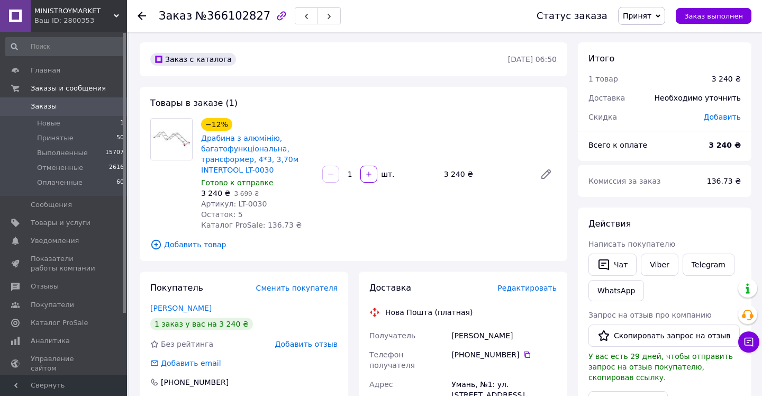
click at [139, 16] on use at bounding box center [142, 16] width 8 height 8
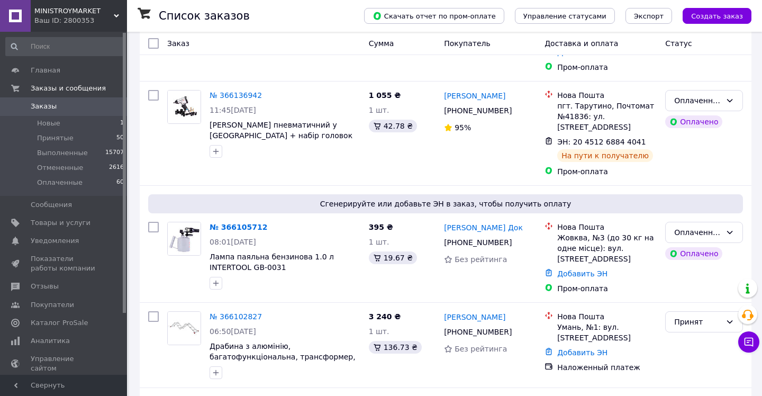
scroll to position [479, 0]
click at [238, 223] on link "№ 366105712" at bounding box center [239, 227] width 58 height 8
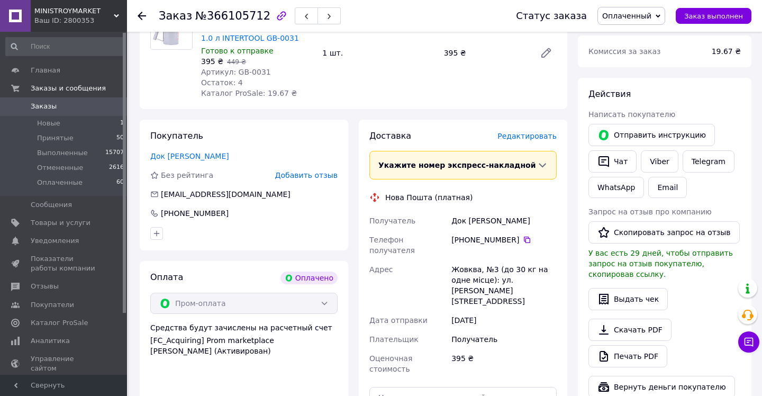
scroll to position [83, 0]
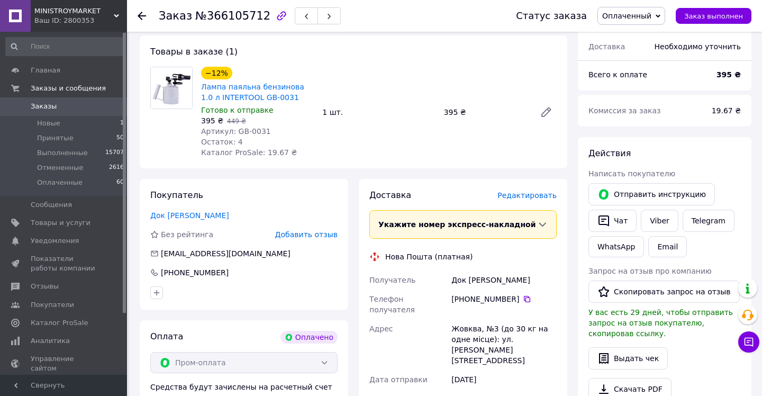
click at [540, 195] on span "Редактировать" at bounding box center [527, 195] width 59 height 8
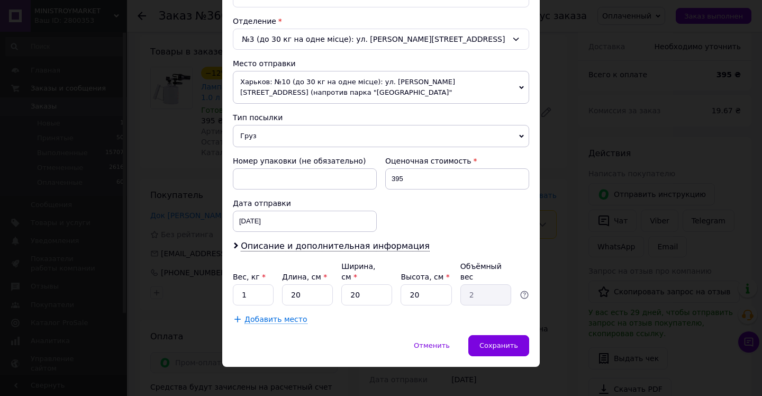
scroll to position [328, 0]
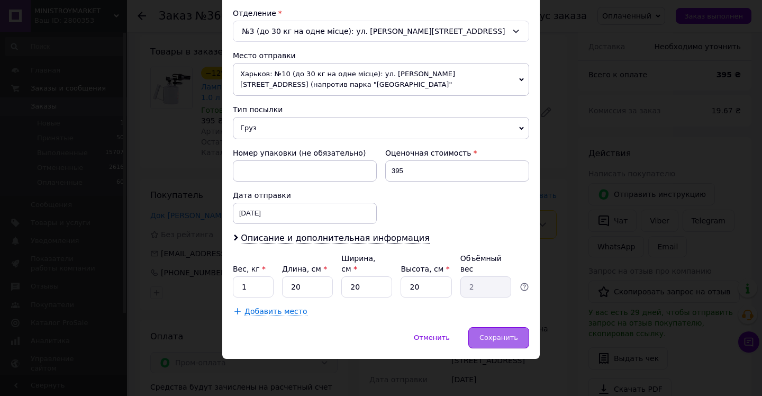
click at [503, 340] on span "Сохранить" at bounding box center [499, 338] width 39 height 8
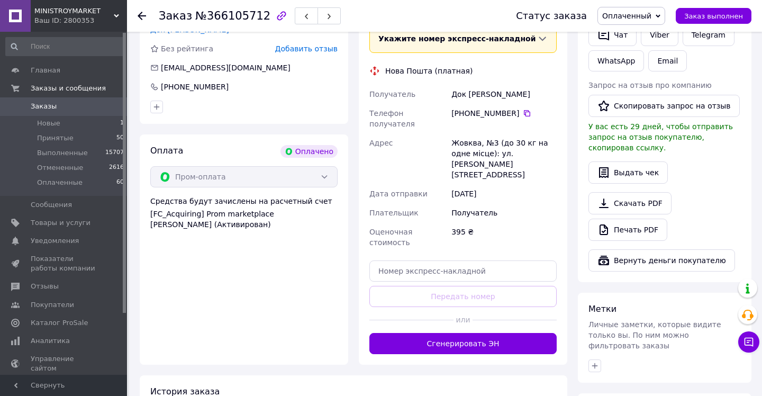
scroll to position [270, 0]
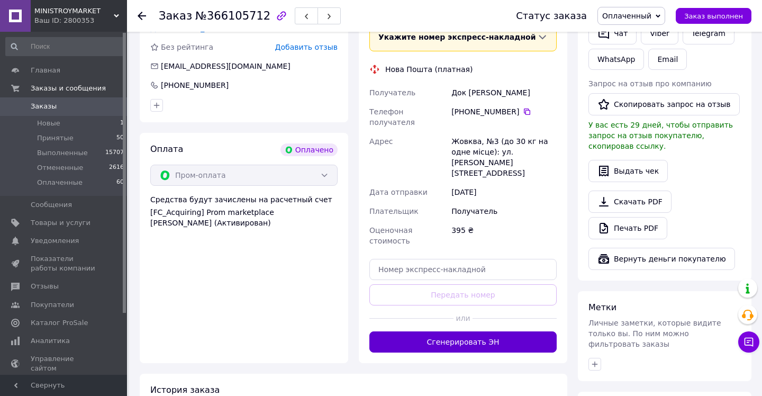
click at [472, 331] on button "Сгенерировать ЭН" at bounding box center [463, 341] width 187 height 21
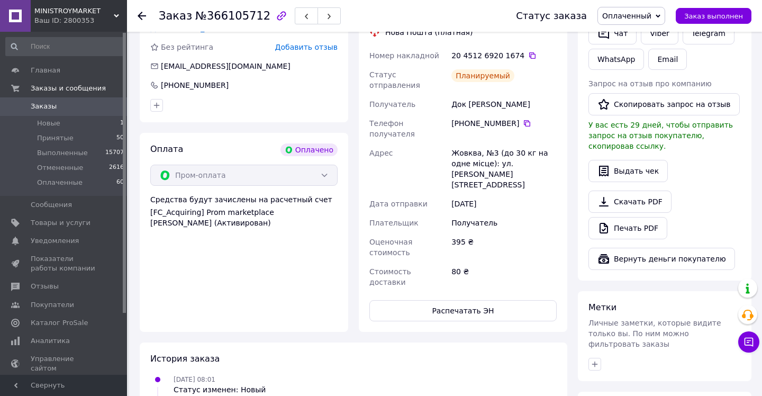
click at [140, 15] on use at bounding box center [142, 16] width 8 height 8
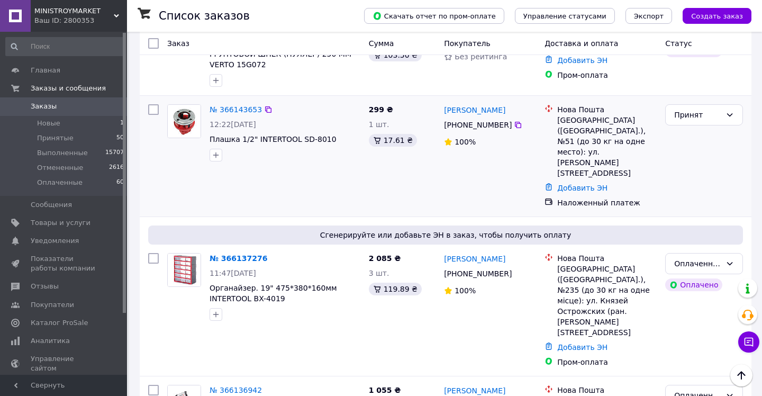
scroll to position [184, 0]
click at [241, 255] on link "№ 366137276" at bounding box center [239, 259] width 58 height 8
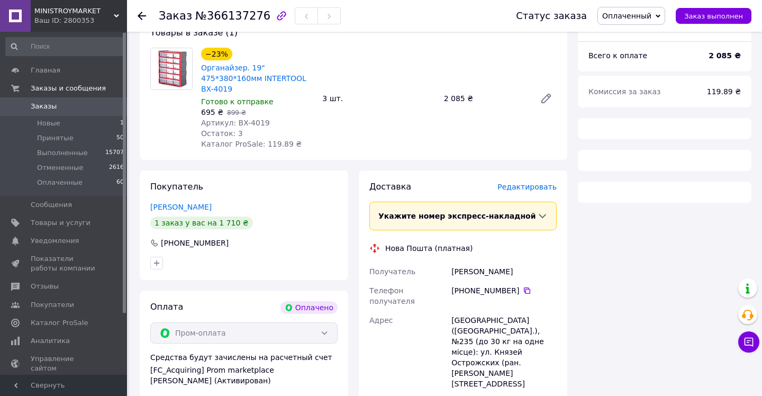
scroll to position [184, 0]
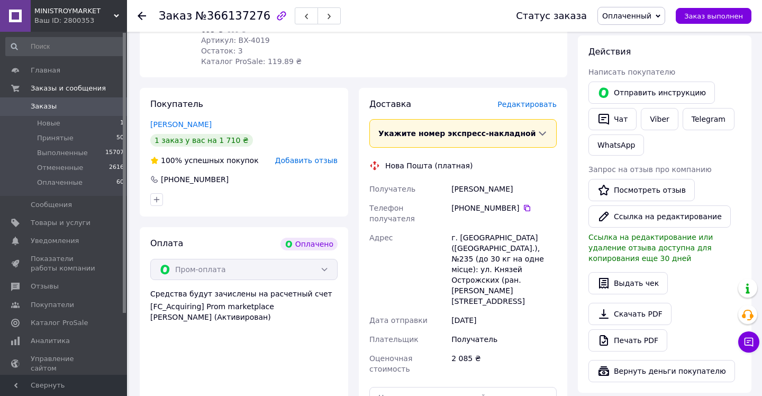
click at [545, 103] on span "Редактировать" at bounding box center [527, 104] width 59 height 8
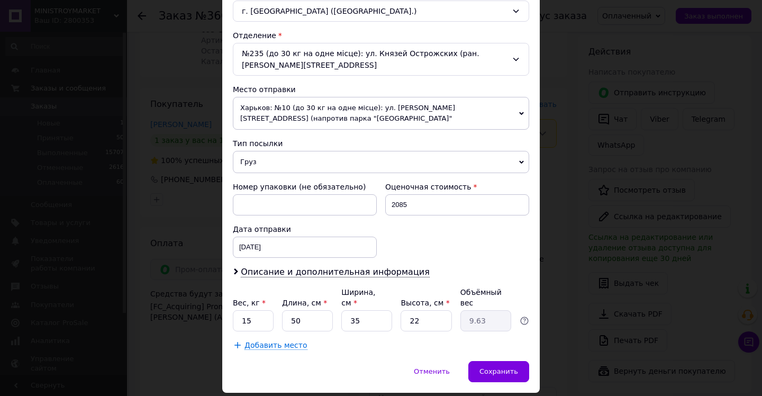
scroll to position [340, 0]
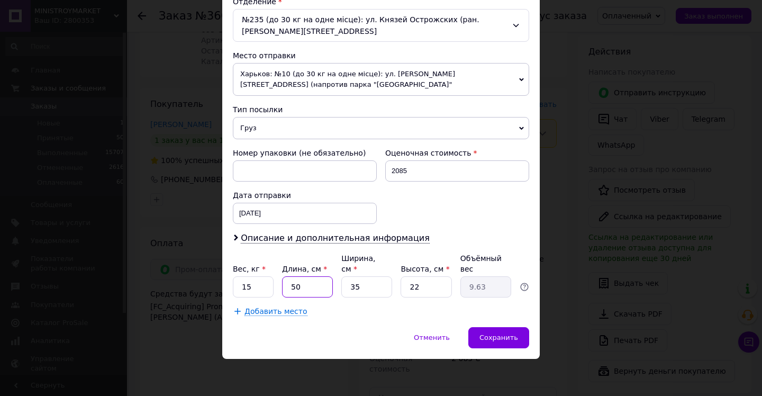
click at [314, 289] on input "50" at bounding box center [307, 286] width 51 height 21
type input "5"
type input "0.96"
type input "4"
type input "0.77"
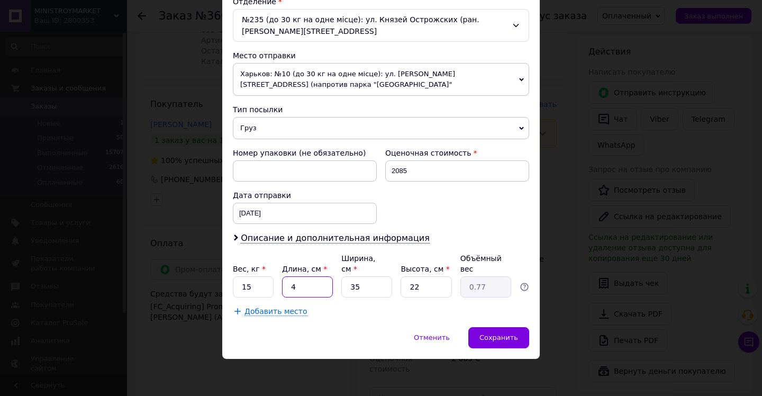
type input "49"
type input "9.43"
type input "49"
click at [363, 291] on input "35" at bounding box center [366, 286] width 51 height 21
type input "3"
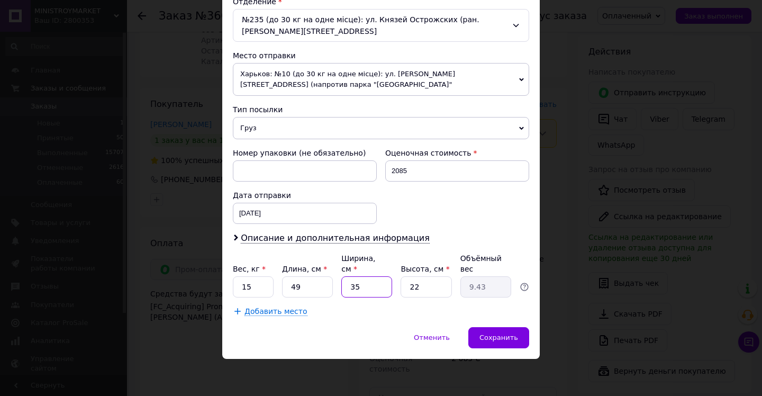
type input "0.81"
type input "39"
type input "10.51"
type input "39"
click at [429, 289] on input "22" at bounding box center [426, 286] width 51 height 21
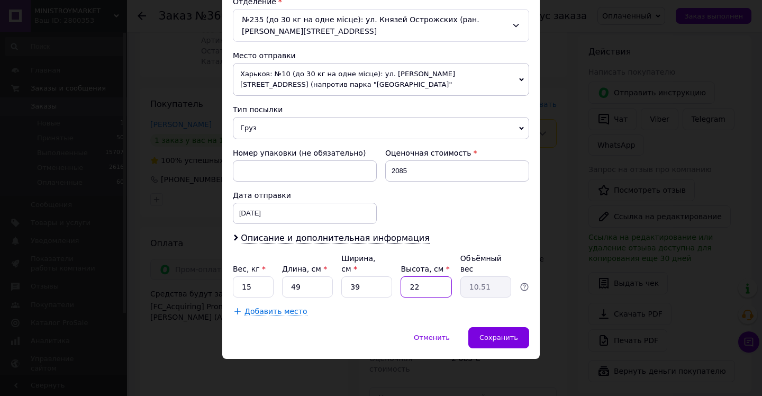
type input "2"
type input "0.96"
type input "4"
type input "1.91"
type input "45"
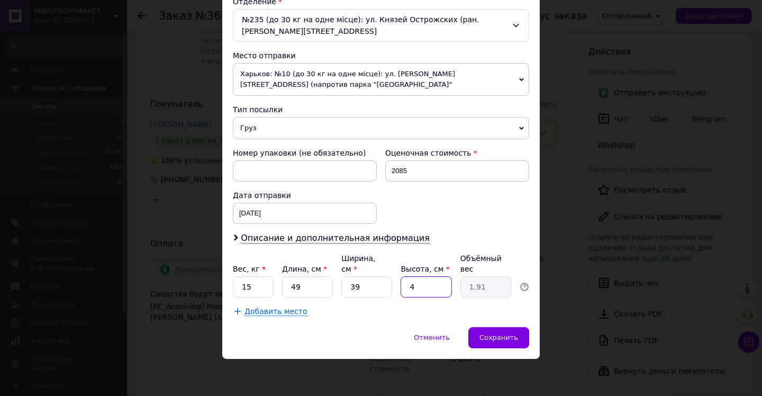
type input "21.5"
type input "4"
type input "1.91"
type input "48"
type input "22.93"
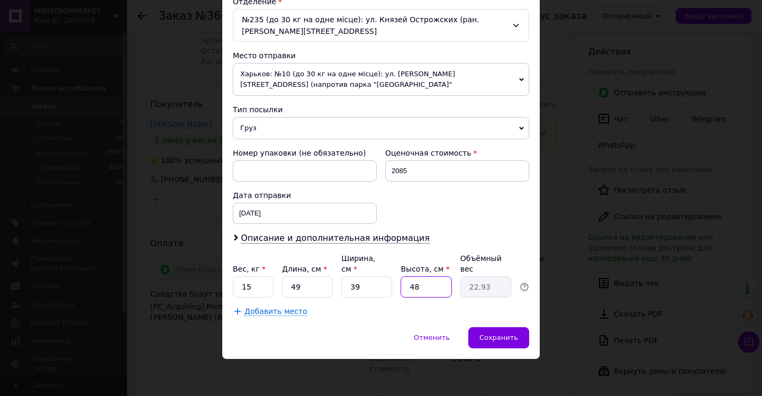
type input "4"
type input "1.91"
type input "5"
type input "2.39"
type input "50"
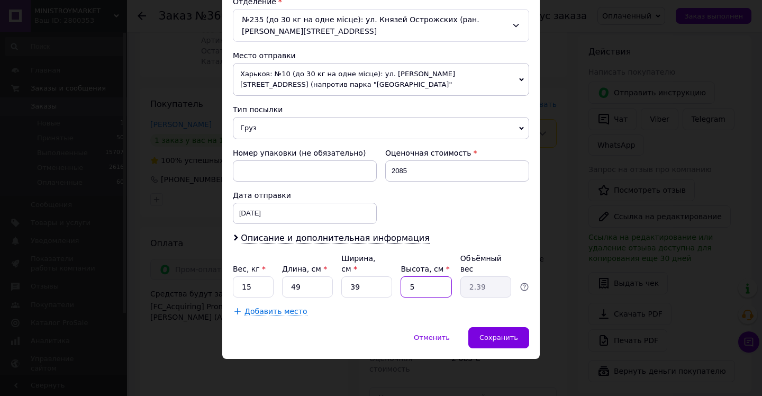
type input "23.89"
type input "50"
click at [503, 340] on span "Сохранить" at bounding box center [499, 338] width 39 height 8
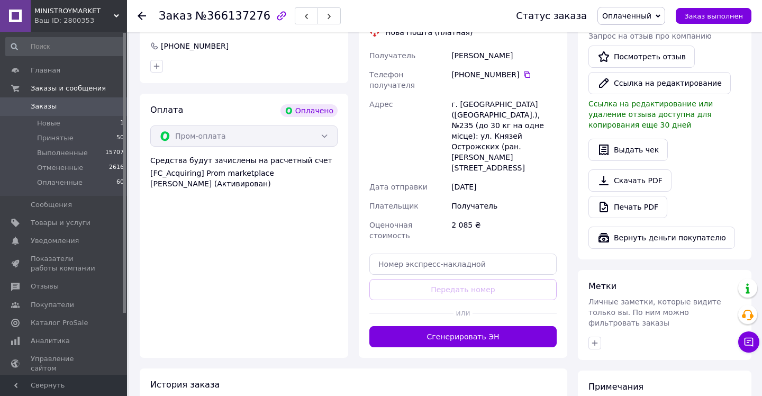
scroll to position [323, 0]
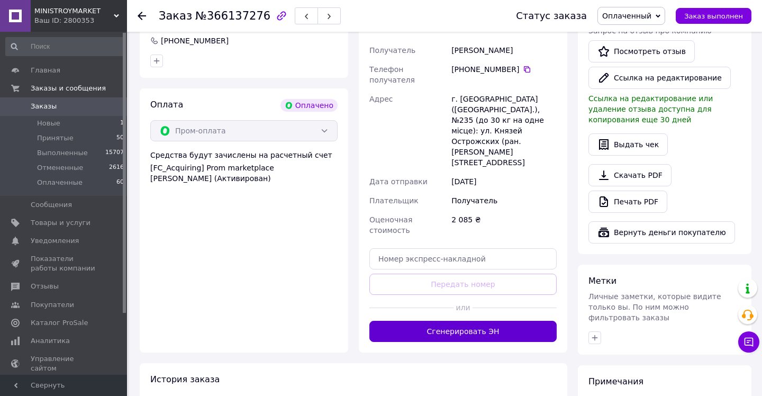
click at [470, 321] on button "Сгенерировать ЭН" at bounding box center [463, 331] width 187 height 21
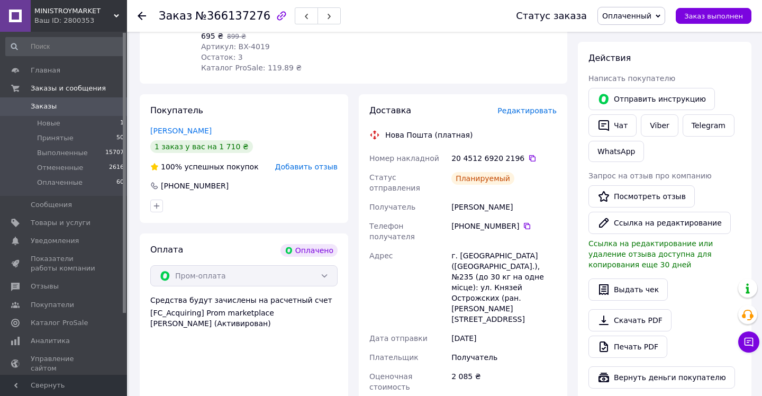
scroll to position [176, 0]
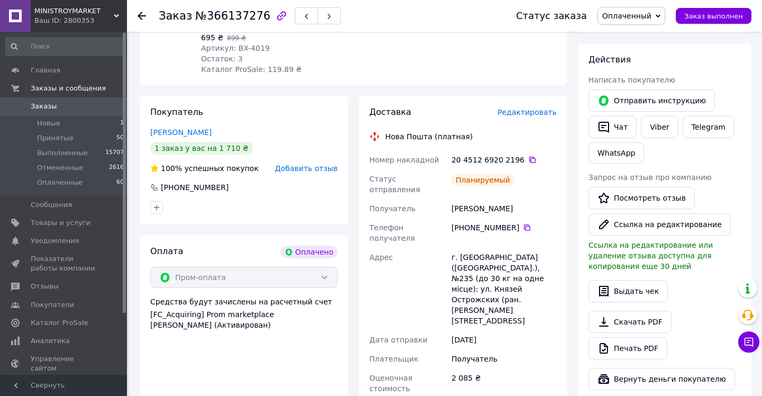
click at [139, 16] on use at bounding box center [142, 16] width 8 height 8
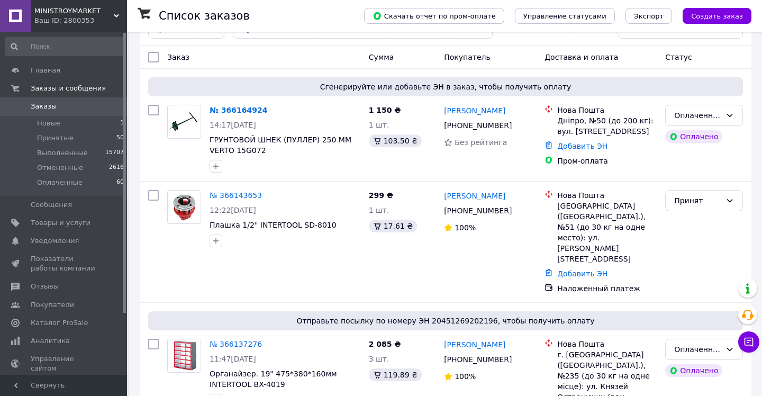
scroll to position [120, 0]
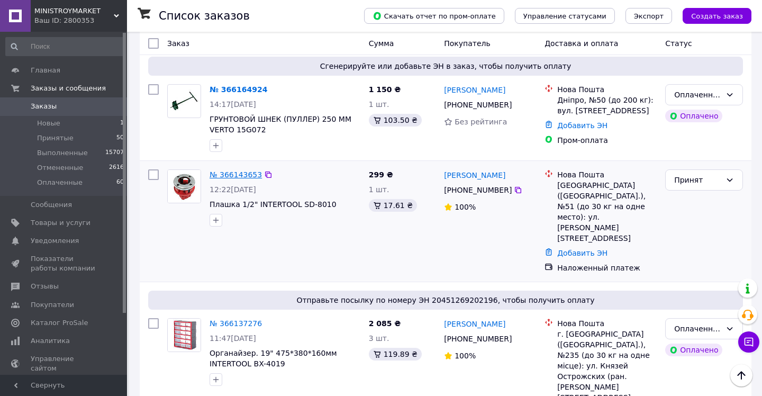
click at [238, 175] on link "№ 366143653" at bounding box center [236, 174] width 52 height 8
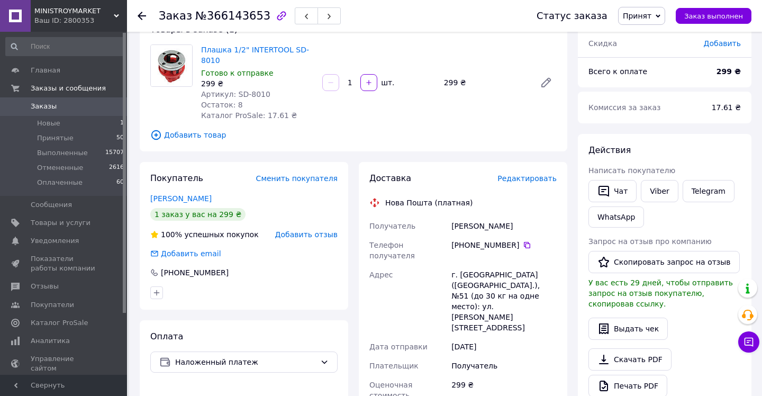
scroll to position [67, 0]
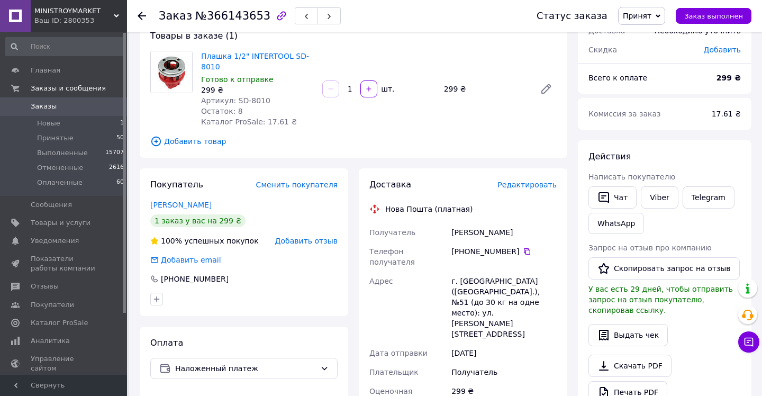
click at [545, 184] on span "Редактировать" at bounding box center [527, 185] width 59 height 8
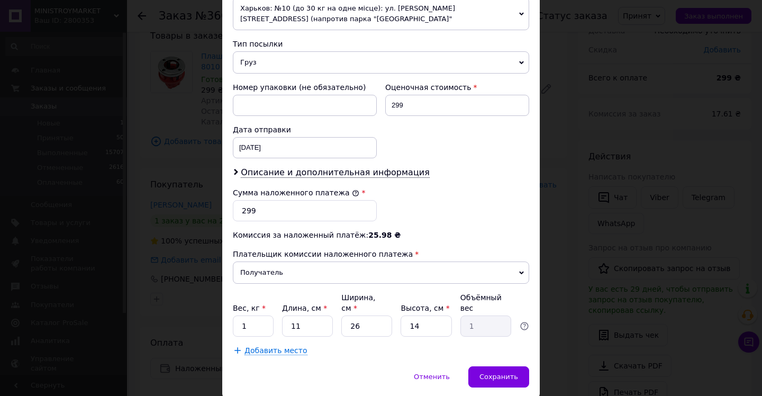
scroll to position [433, 0]
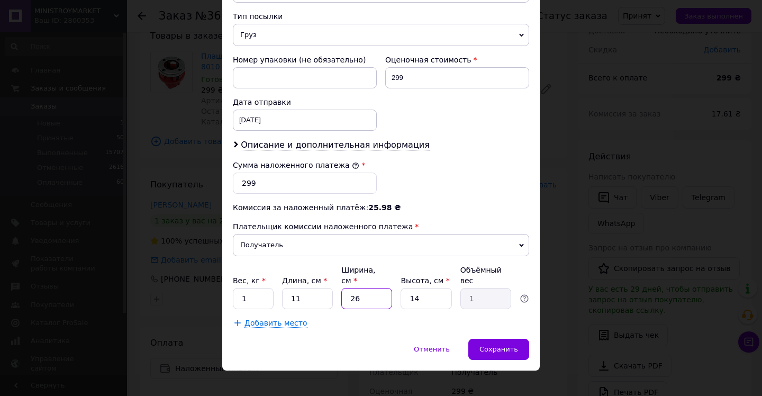
click at [361, 289] on input "26" at bounding box center [366, 298] width 51 height 21
type input "2"
type input "0.1"
type input "1"
type input "0.1"
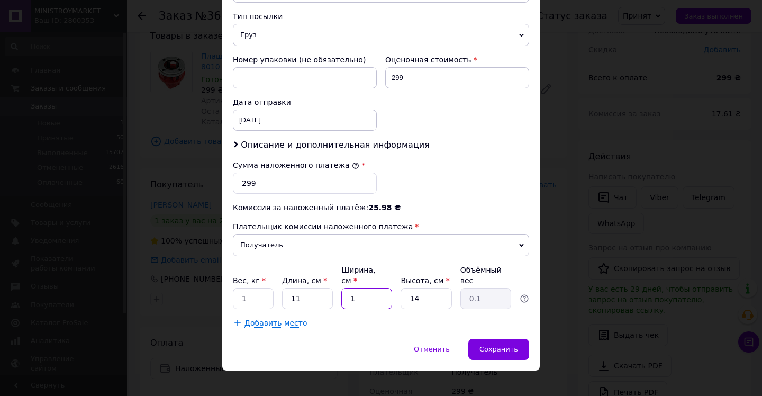
type input "15"
type input "0.58"
type input "15"
click at [507, 345] on span "Сохранить" at bounding box center [499, 349] width 39 height 8
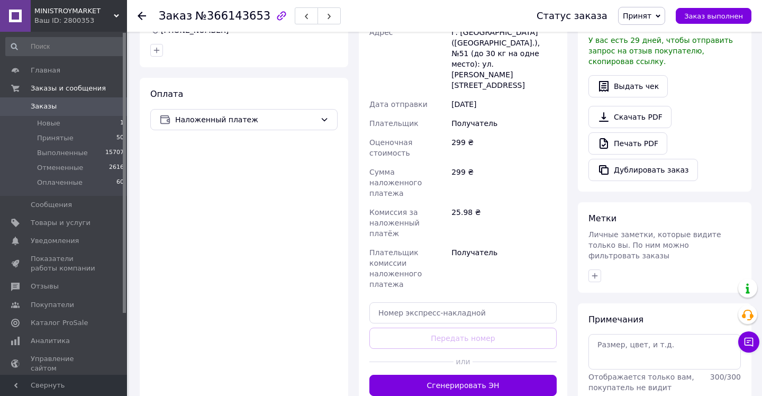
scroll to position [362, 0]
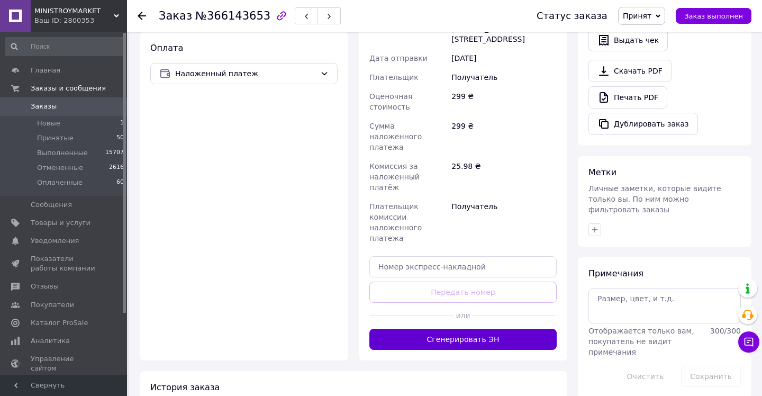
click at [466, 329] on button "Сгенерировать ЭН" at bounding box center [463, 339] width 187 height 21
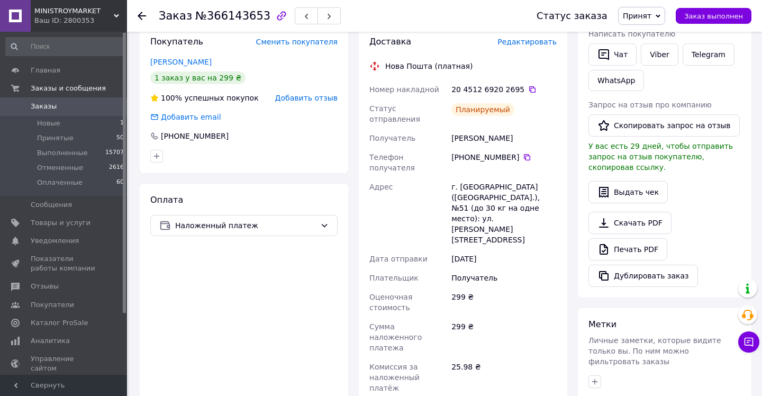
scroll to position [208, 0]
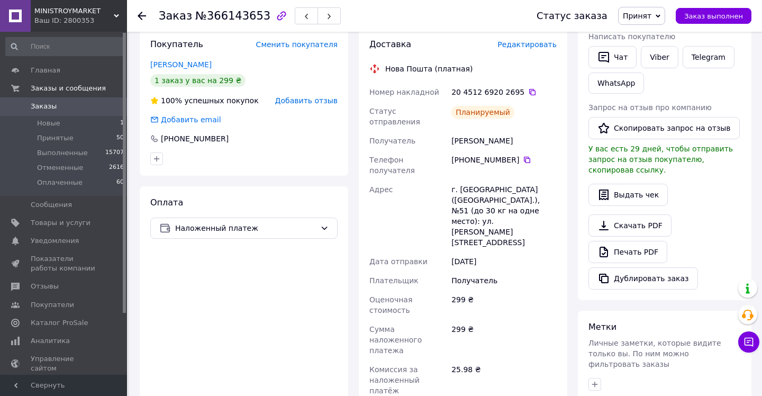
click at [139, 16] on use at bounding box center [142, 16] width 8 height 8
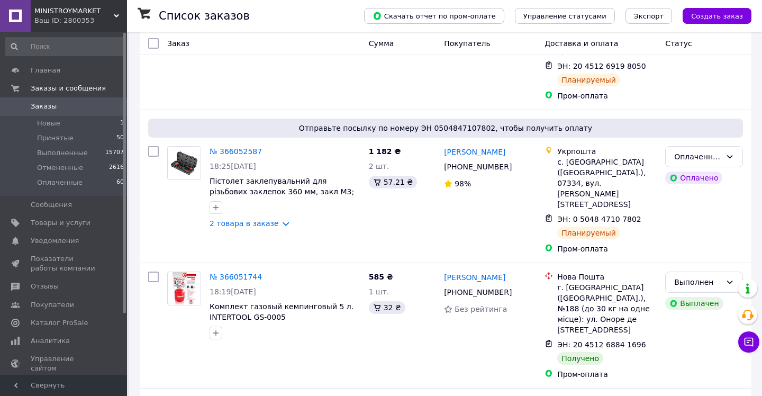
scroll to position [2208, 0]
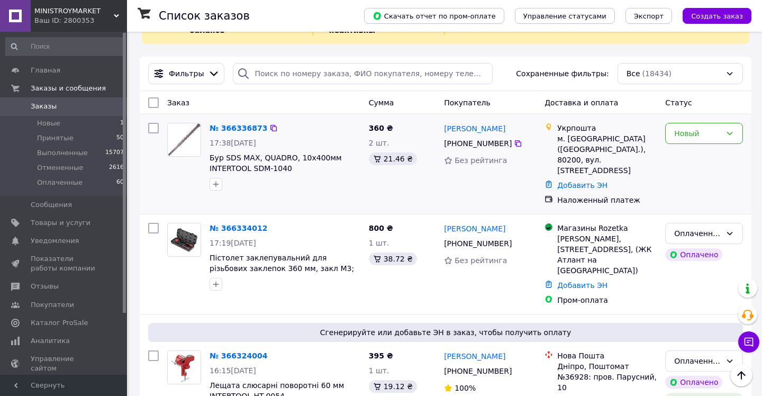
scroll to position [38, 0]
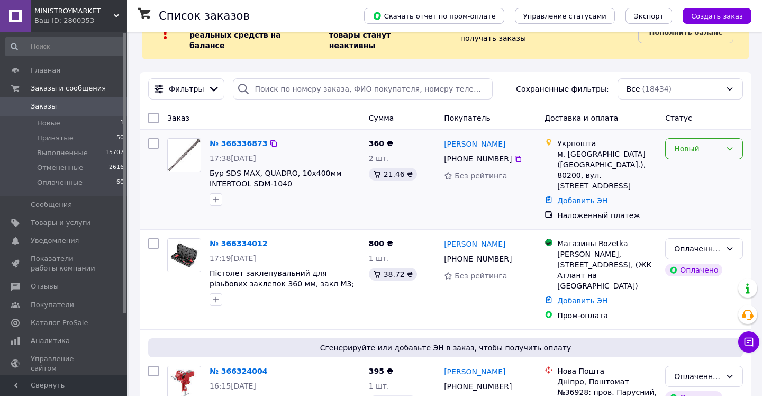
click at [730, 148] on icon at bounding box center [730, 149] width 8 height 8
click at [686, 170] on li "Принят" at bounding box center [704, 171] width 77 height 19
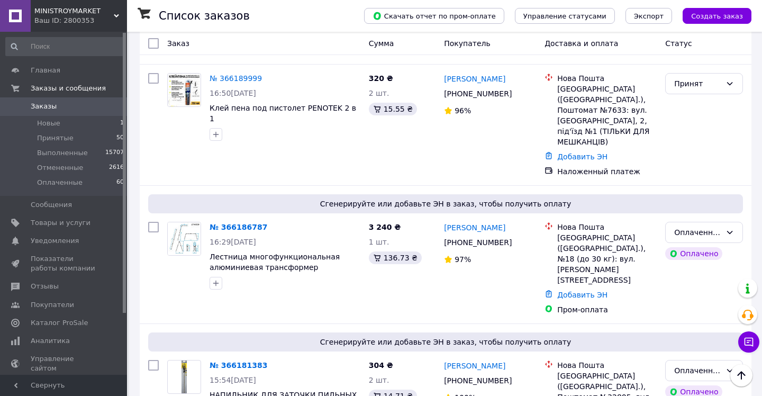
scroll to position [2137, 0]
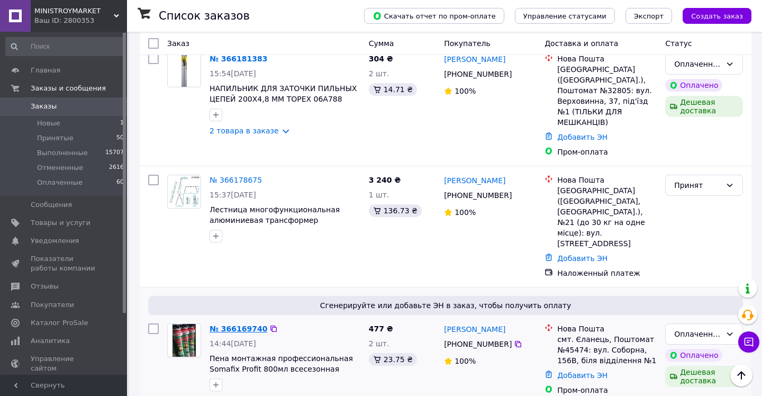
click at [241, 325] on link "№ 366169740" at bounding box center [239, 329] width 58 height 8
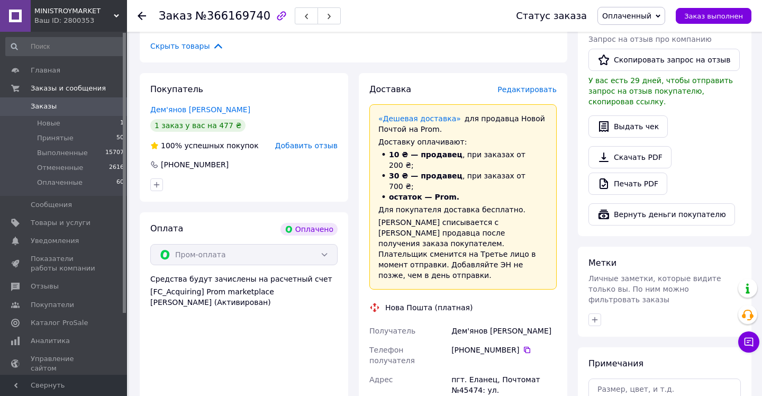
scroll to position [319, 0]
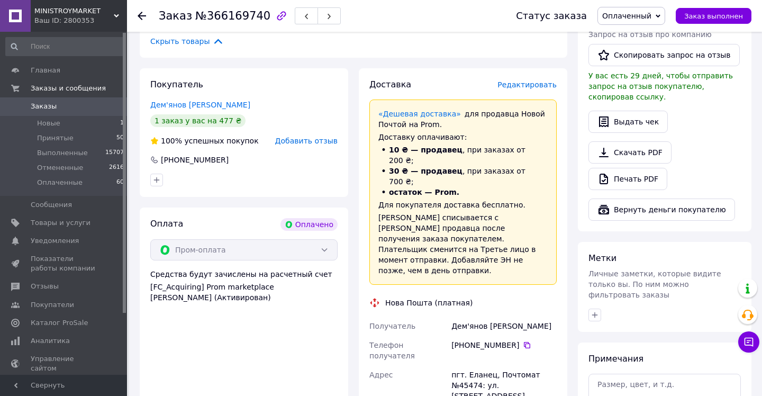
click at [540, 80] on span "Редактировать" at bounding box center [527, 84] width 59 height 8
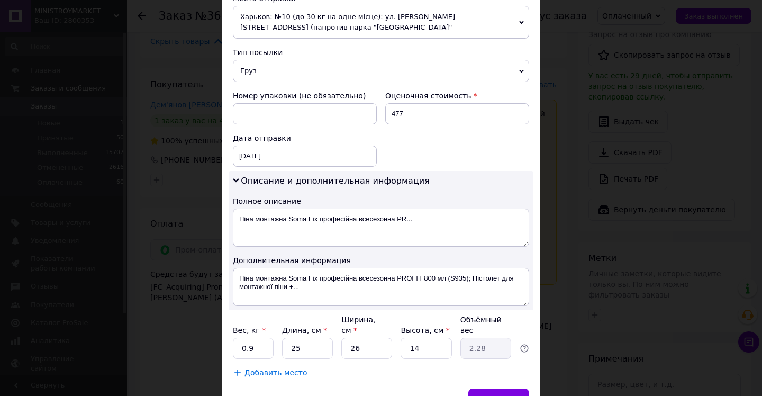
scroll to position [392, 0]
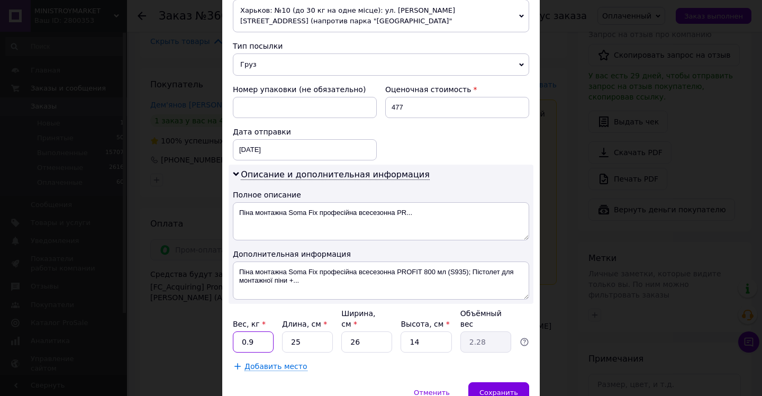
click at [245, 342] on input "0.9" at bounding box center [253, 341] width 41 height 21
type input "1.9"
click at [422, 345] on input "14" at bounding box center [426, 341] width 51 height 21
type input "1"
type input "0.16"
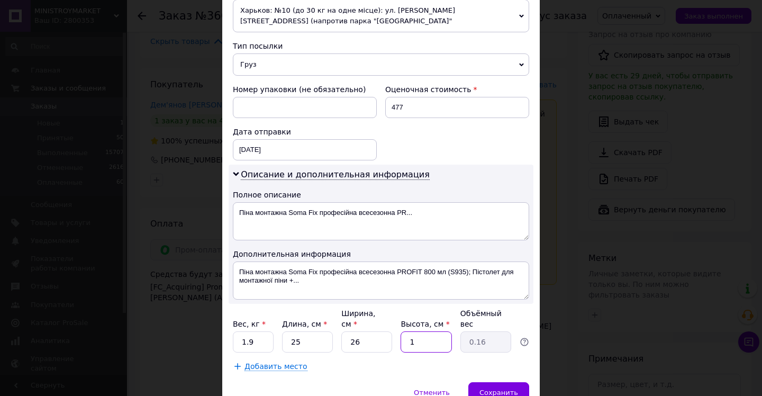
type input "10"
type input "1.63"
type input "1"
type input "0.16"
type input "12"
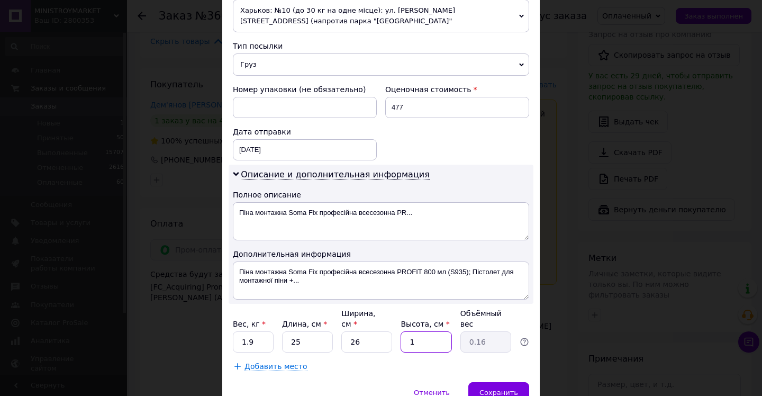
type input "1.95"
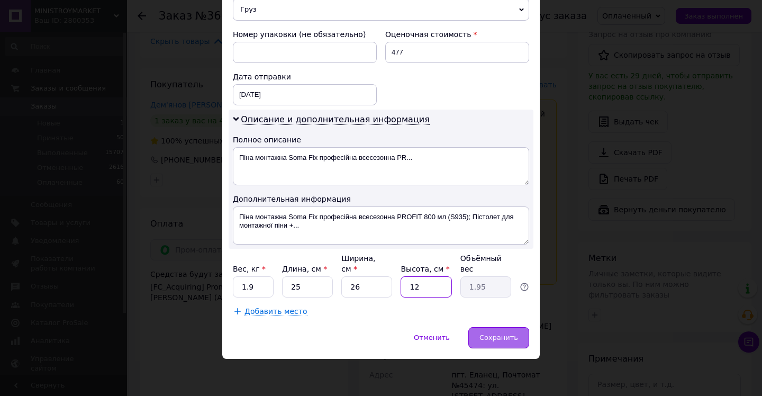
type input "12"
click at [506, 338] on span "Сохранить" at bounding box center [499, 338] width 39 height 8
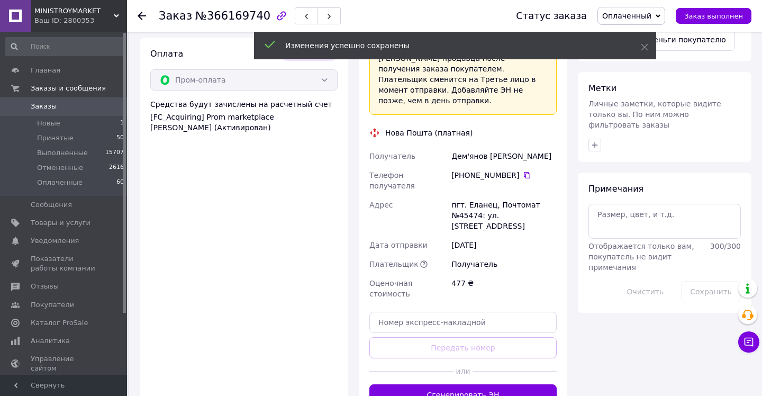
scroll to position [521, 0]
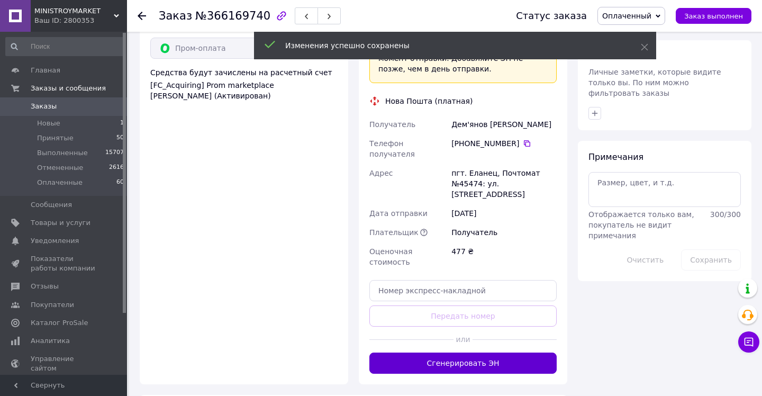
click at [457, 353] on button "Сгенерировать ЭН" at bounding box center [463, 363] width 187 height 21
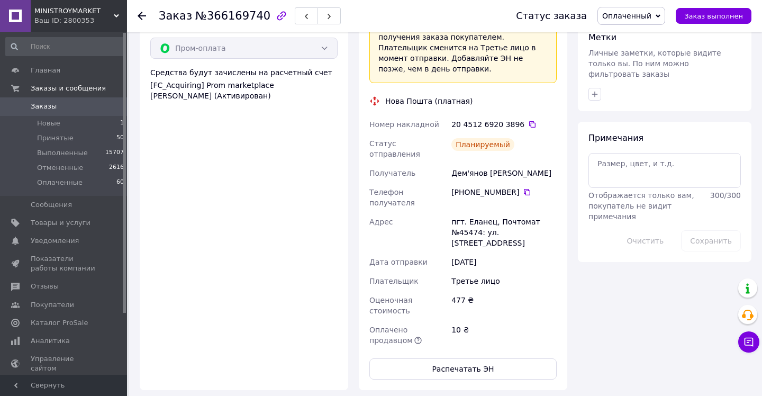
click at [140, 15] on use at bounding box center [142, 16] width 8 height 8
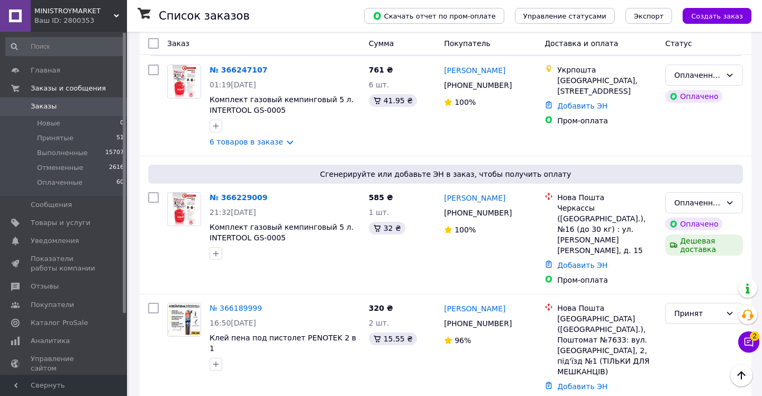
scroll to position [1594, 0]
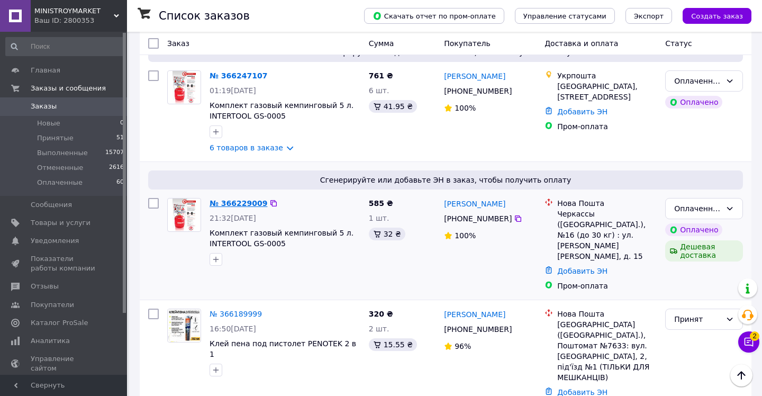
click at [241, 199] on link "№ 366229009" at bounding box center [239, 203] width 58 height 8
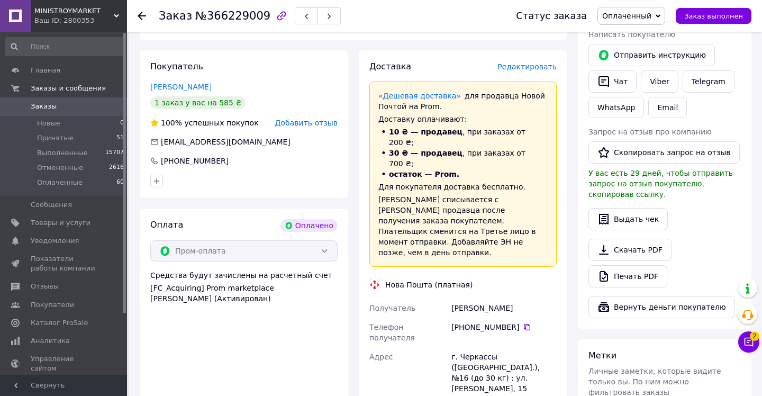
scroll to position [195, 0]
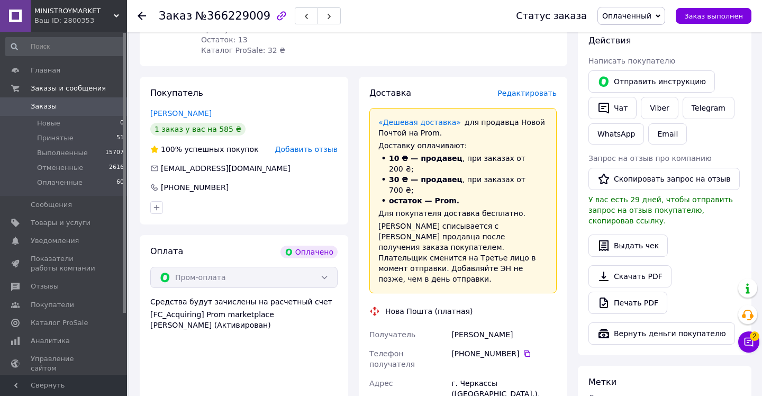
click at [541, 93] on span "Редактировать" at bounding box center [527, 93] width 59 height 8
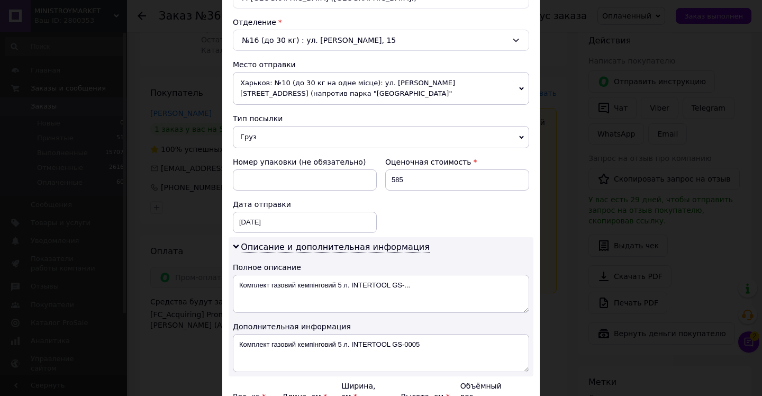
scroll to position [447, 0]
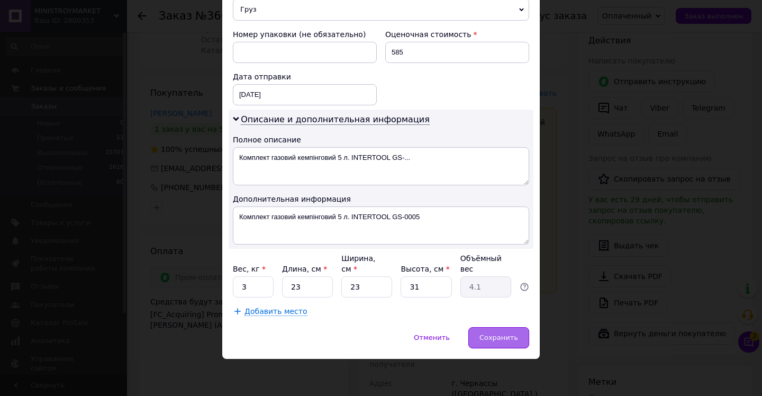
click at [497, 338] on span "Сохранить" at bounding box center [499, 338] width 39 height 8
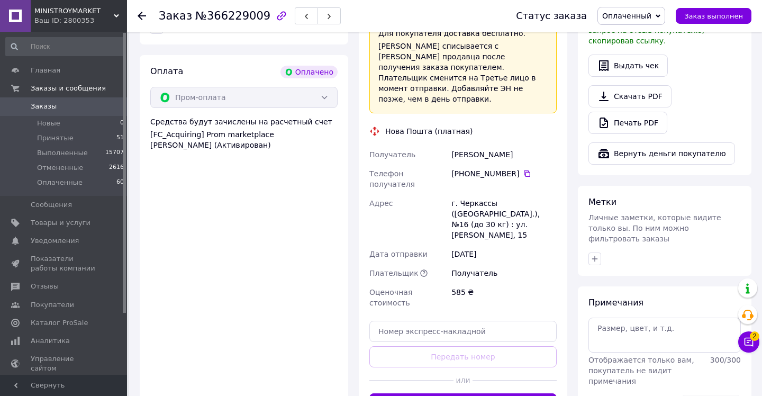
scroll to position [381, 0]
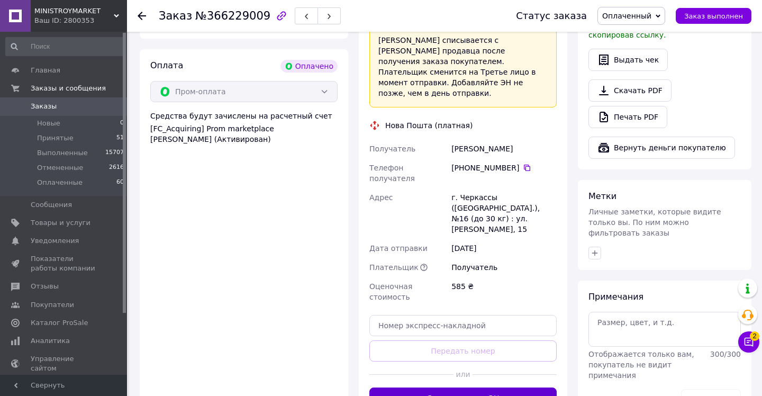
click at [471, 388] on button "Сгенерировать ЭН" at bounding box center [463, 398] width 187 height 21
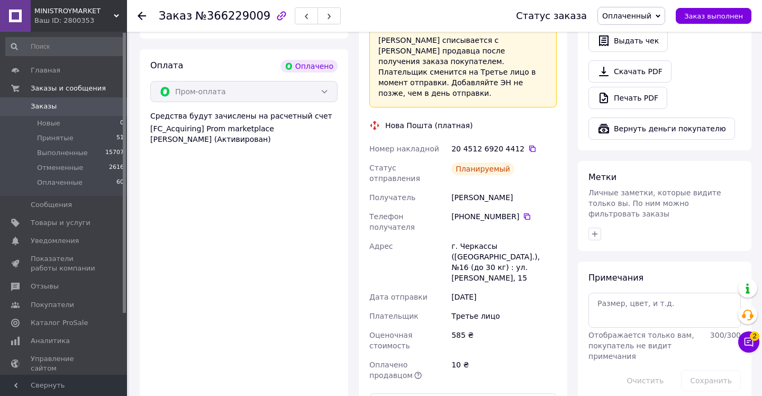
scroll to position [0, 0]
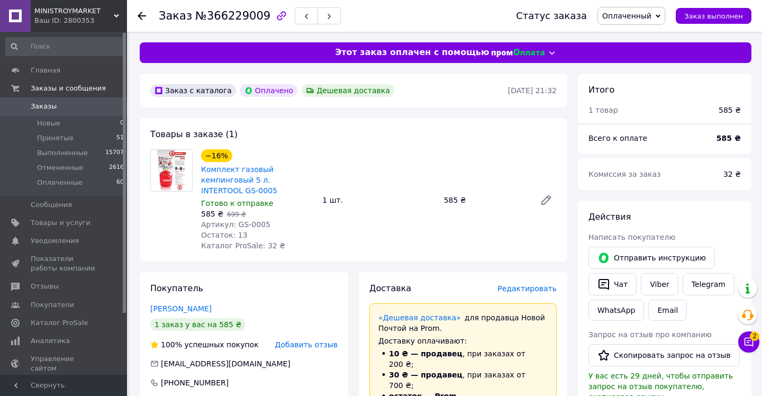
click at [140, 16] on use at bounding box center [142, 16] width 8 height 8
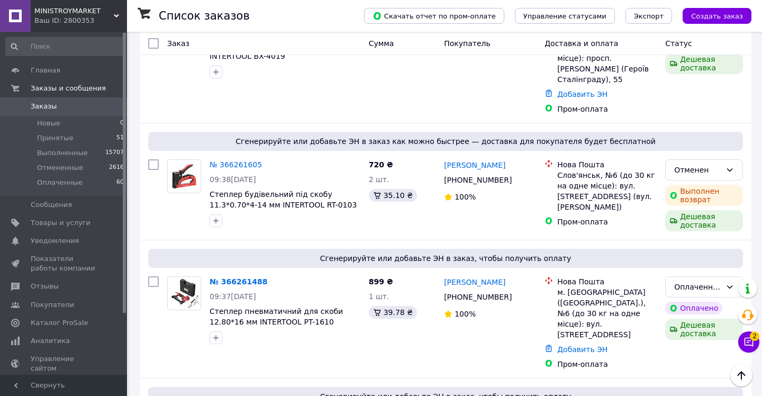
scroll to position [1239, 0]
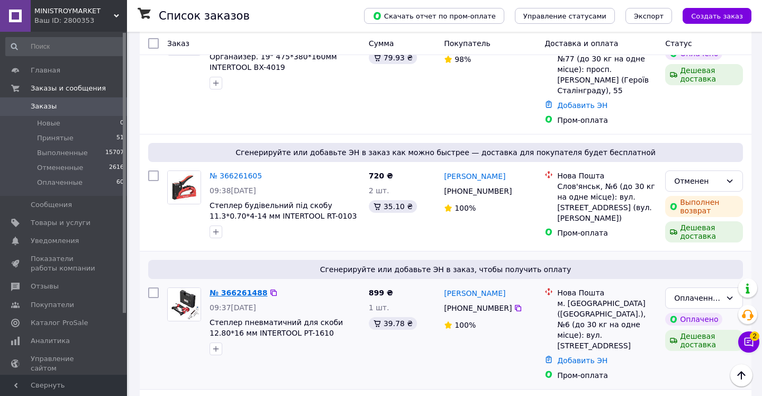
click at [237, 289] on link "№ 366261488" at bounding box center [239, 293] width 58 height 8
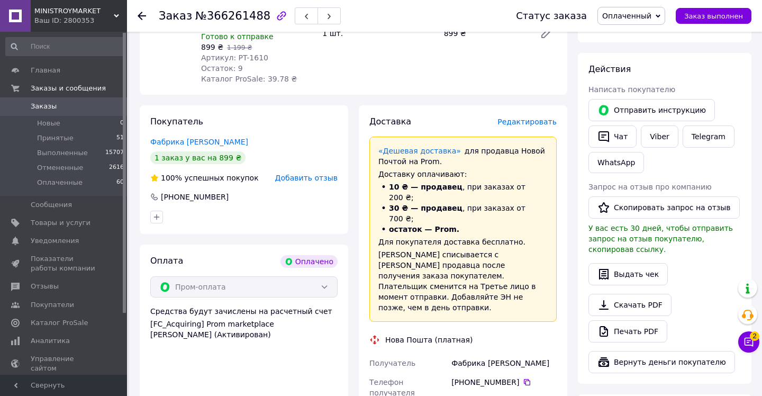
scroll to position [164, 0]
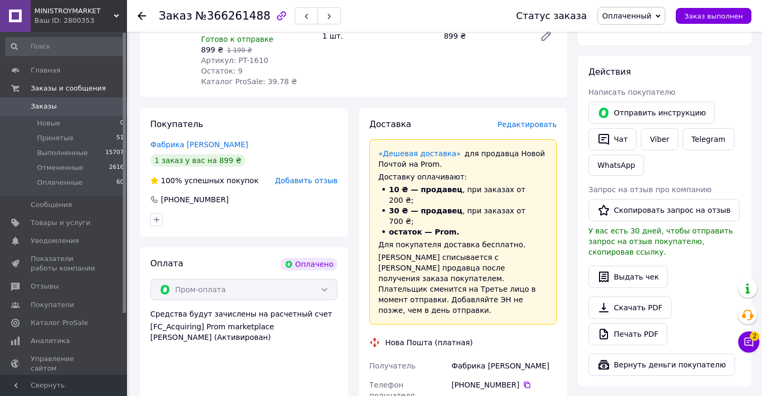
click at [543, 124] on span "Редактировать" at bounding box center [527, 124] width 59 height 8
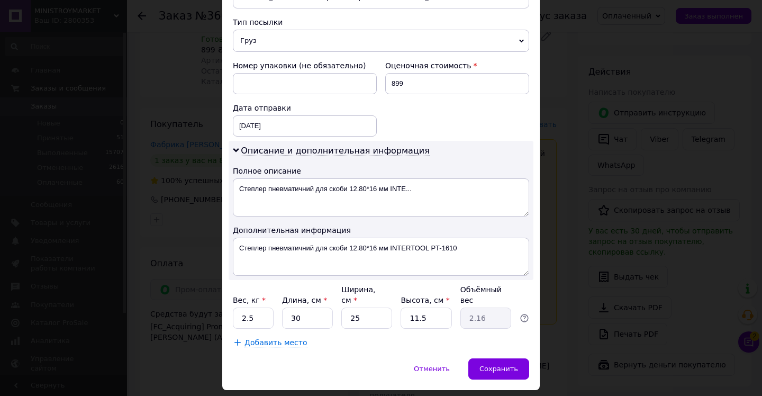
scroll to position [447, 0]
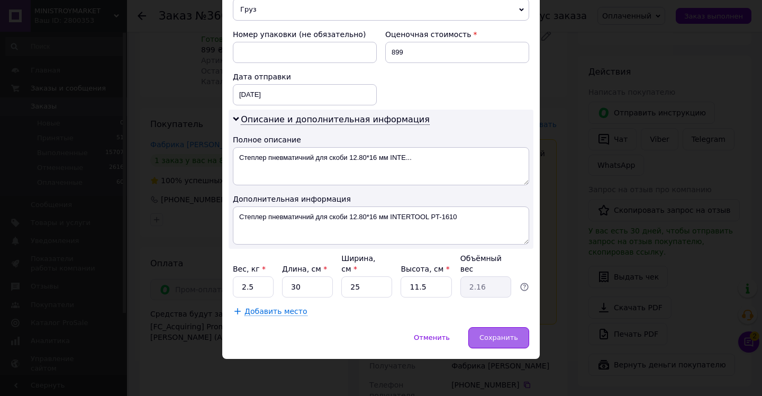
click at [503, 338] on span "Сохранить" at bounding box center [499, 338] width 39 height 8
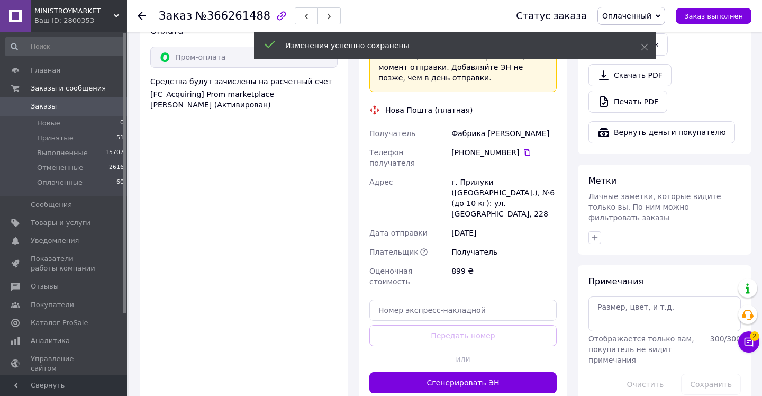
scroll to position [436, 0]
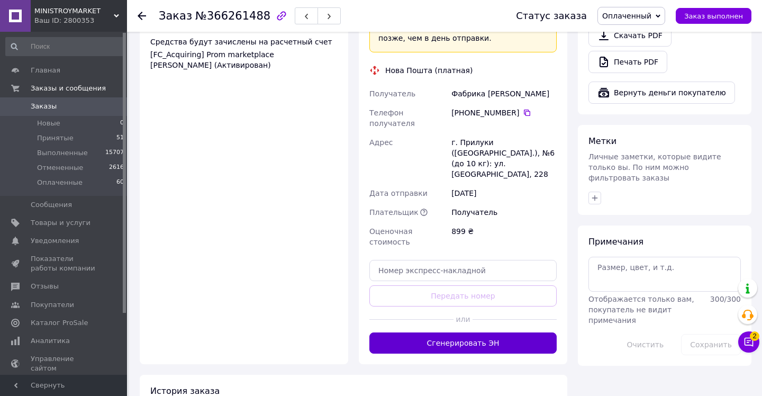
click at [466, 332] on button "Сгенерировать ЭН" at bounding box center [463, 342] width 187 height 21
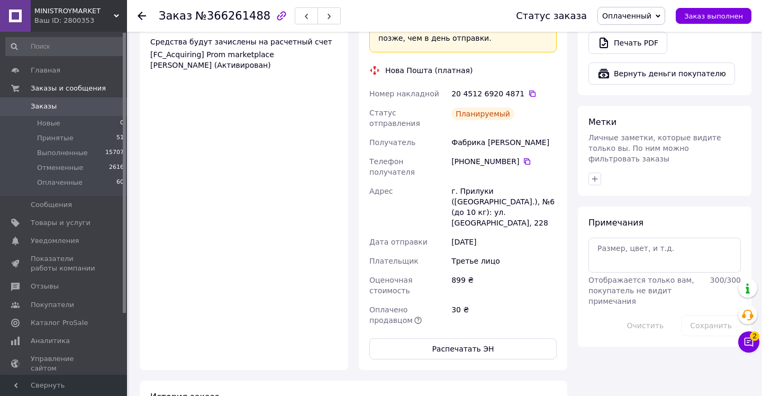
click at [141, 16] on icon at bounding box center [142, 16] width 8 height 8
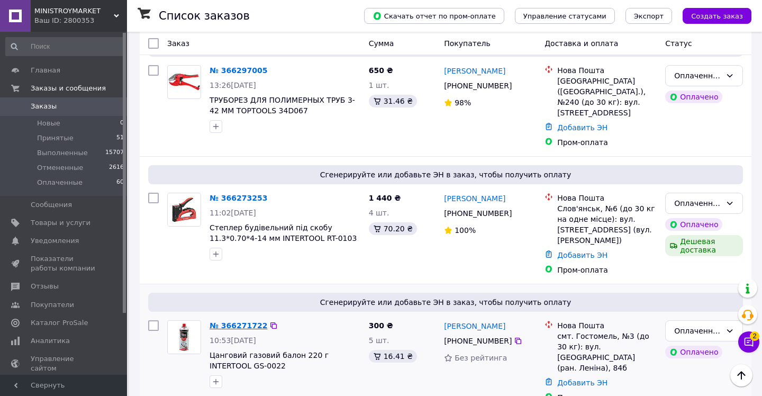
scroll to position [812, 0]
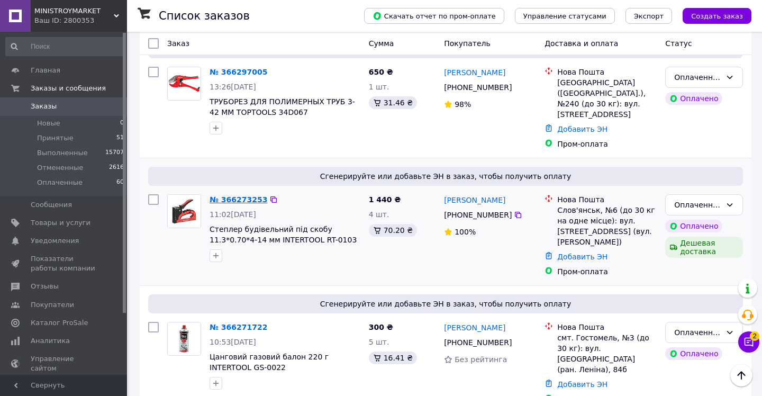
click at [245, 195] on link "№ 366273253" at bounding box center [239, 199] width 58 height 8
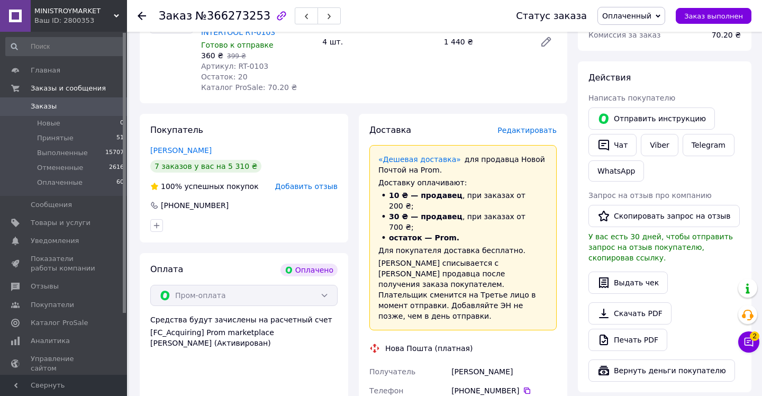
scroll to position [185, 0]
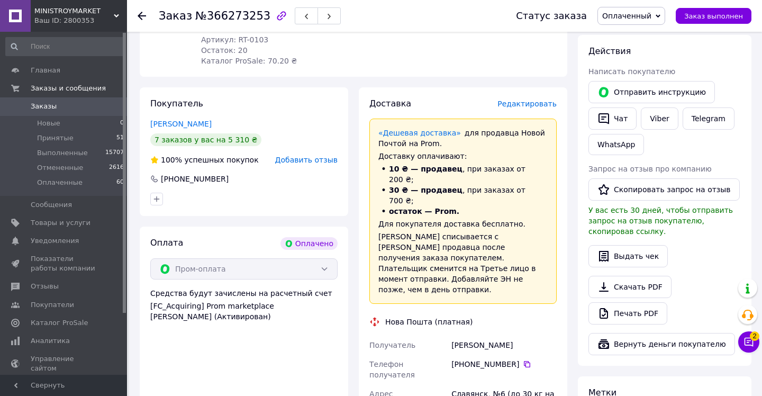
click at [545, 102] on span "Редактировать" at bounding box center [527, 104] width 59 height 8
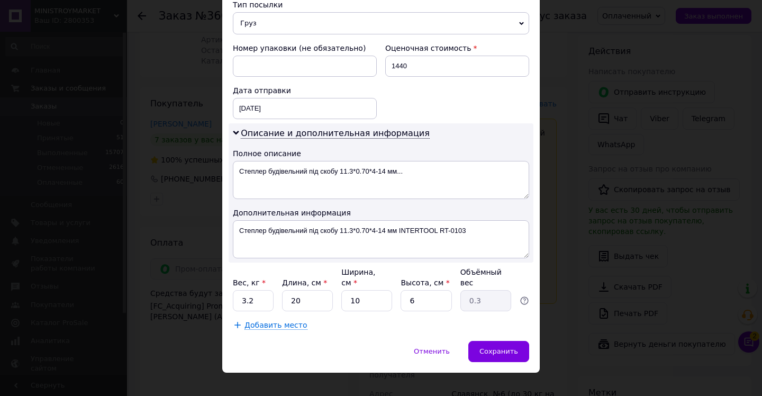
scroll to position [447, 0]
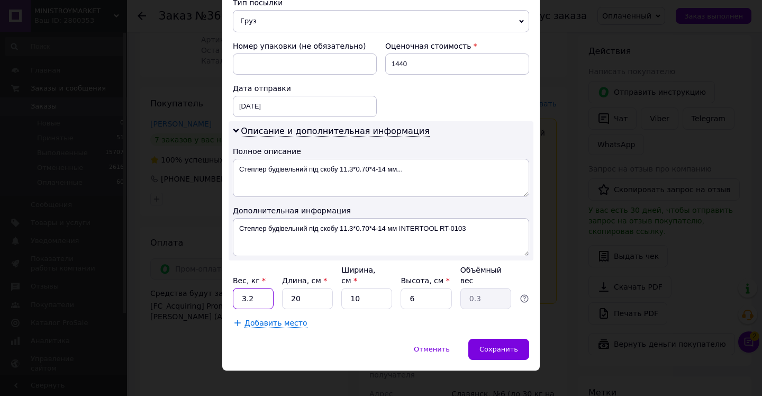
click at [258, 288] on input "3.2" at bounding box center [253, 298] width 41 height 21
type input "3"
type input "2"
click at [361, 288] on input "10" at bounding box center [366, 298] width 51 height 21
type input "1"
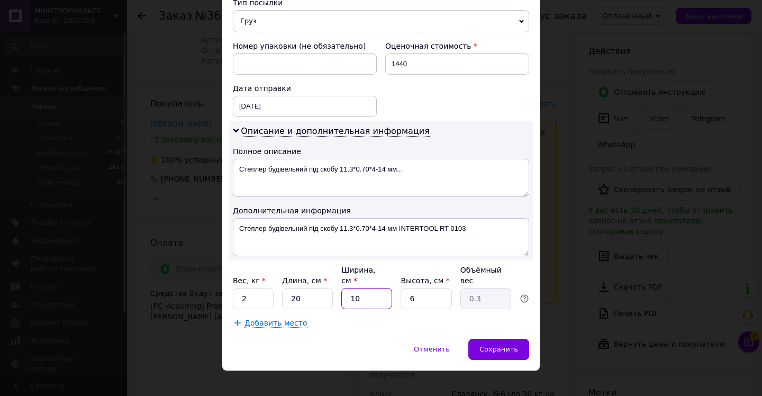
type input "0.1"
type input "2"
type input "0.1"
type input "20"
type input "0.6"
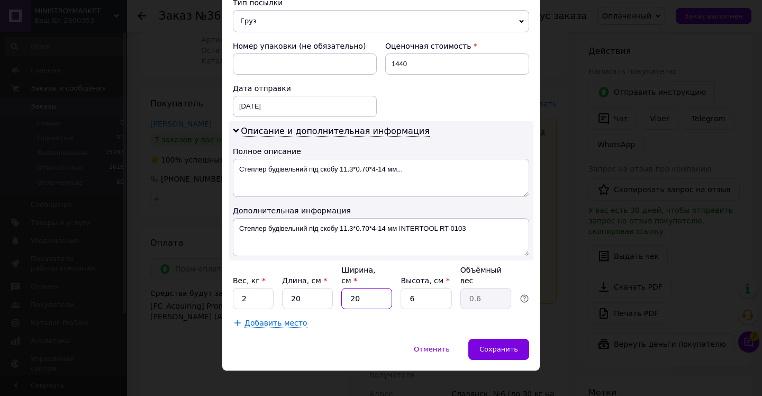
type input "20"
click at [416, 288] on input "6" at bounding box center [426, 298] width 51 height 21
type input "2"
type input "0.2"
type input "20"
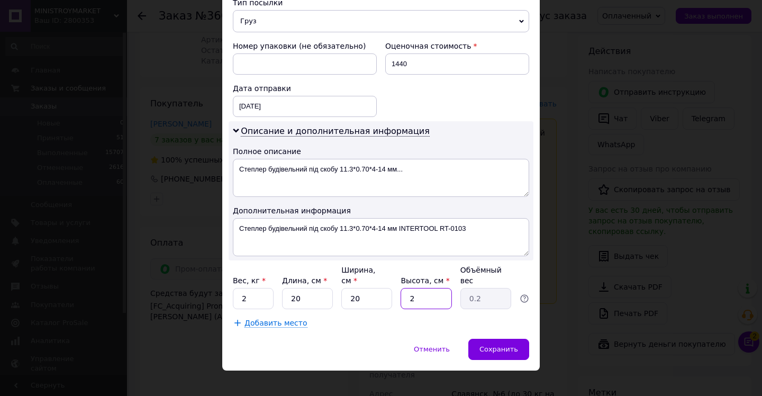
type input "2"
type input "20"
click at [502, 345] on span "Сохранить" at bounding box center [499, 349] width 39 height 8
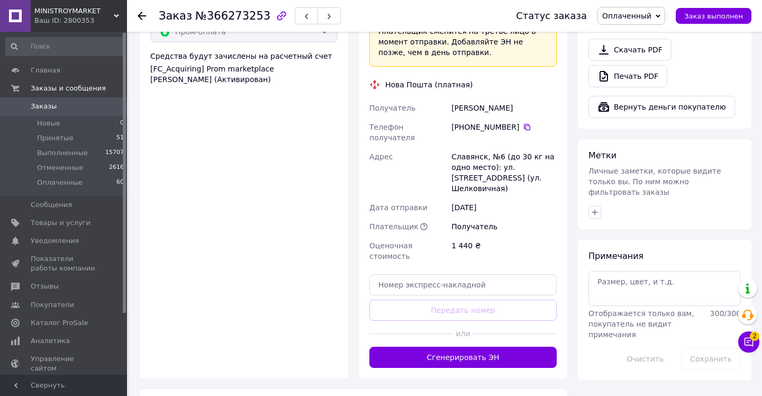
scroll to position [432, 0]
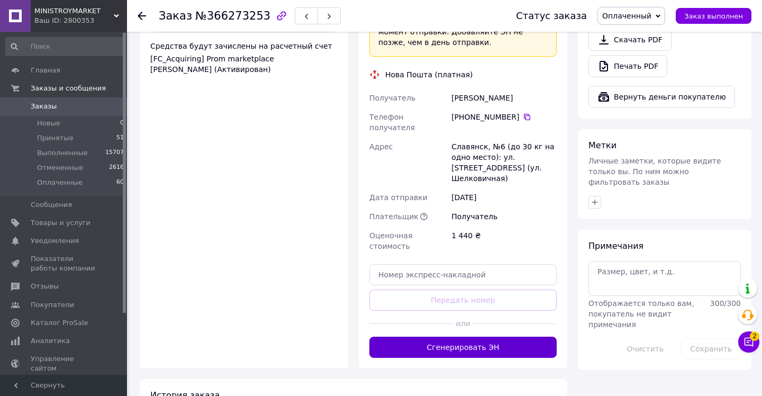
click at [466, 337] on button "Сгенерировать ЭН" at bounding box center [463, 347] width 187 height 21
